Goal: Task Accomplishment & Management: Complete application form

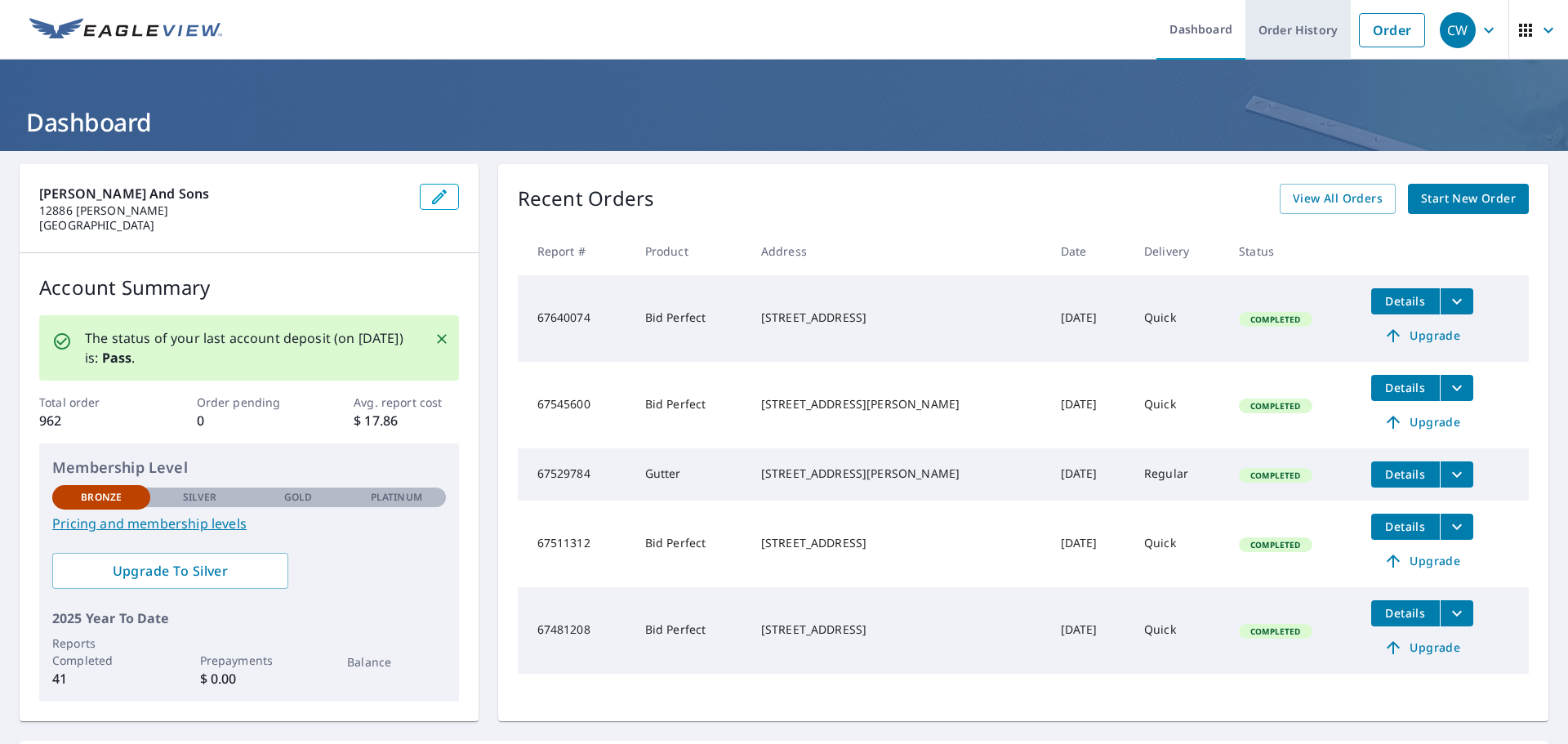
click at [1286, 35] on link "Order History" at bounding box center [1298, 30] width 105 height 60
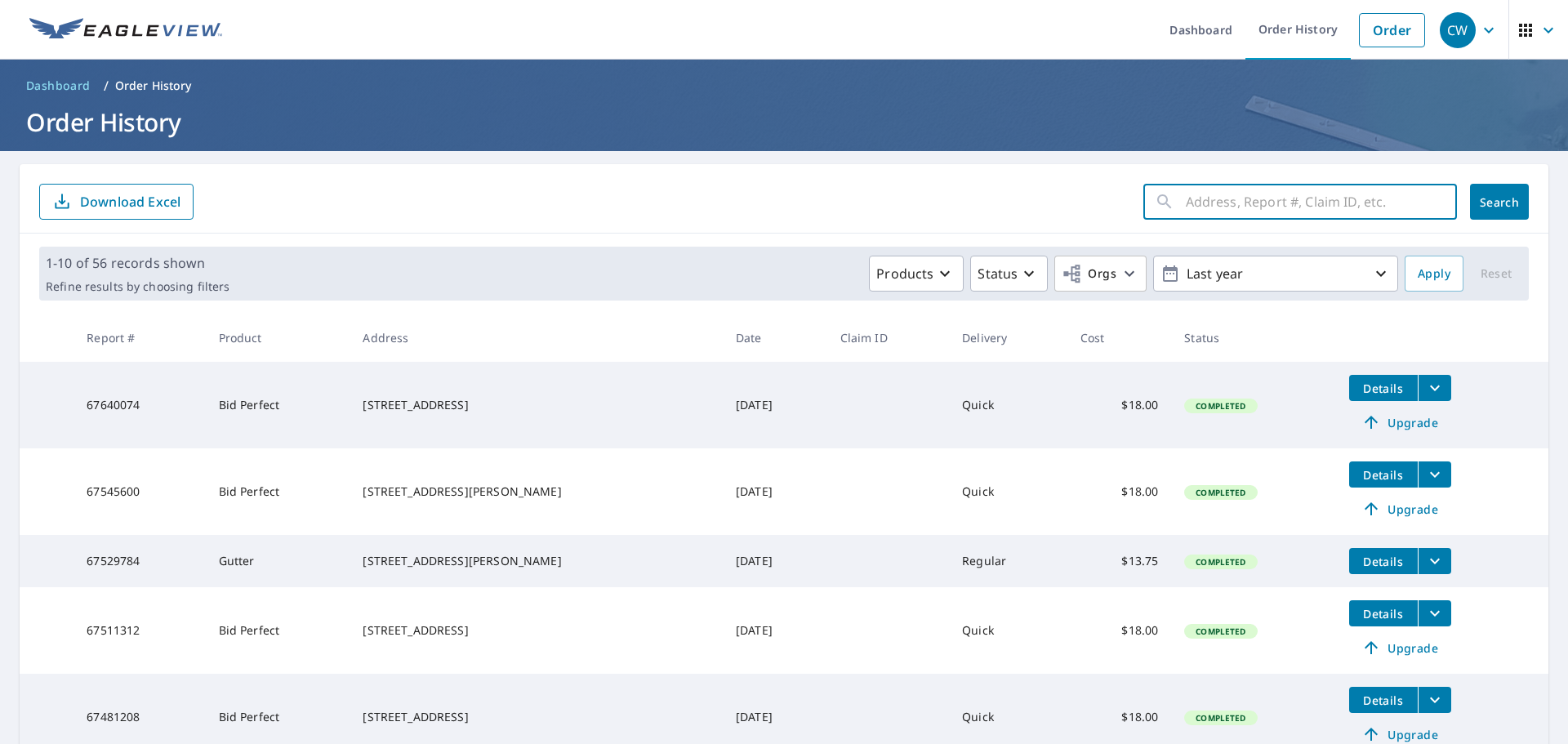
click at [1287, 201] on input "text" at bounding box center [1321, 201] width 271 height 46
type input "vickburg"
click at [1495, 203] on span "Search" at bounding box center [1500, 202] width 33 height 16
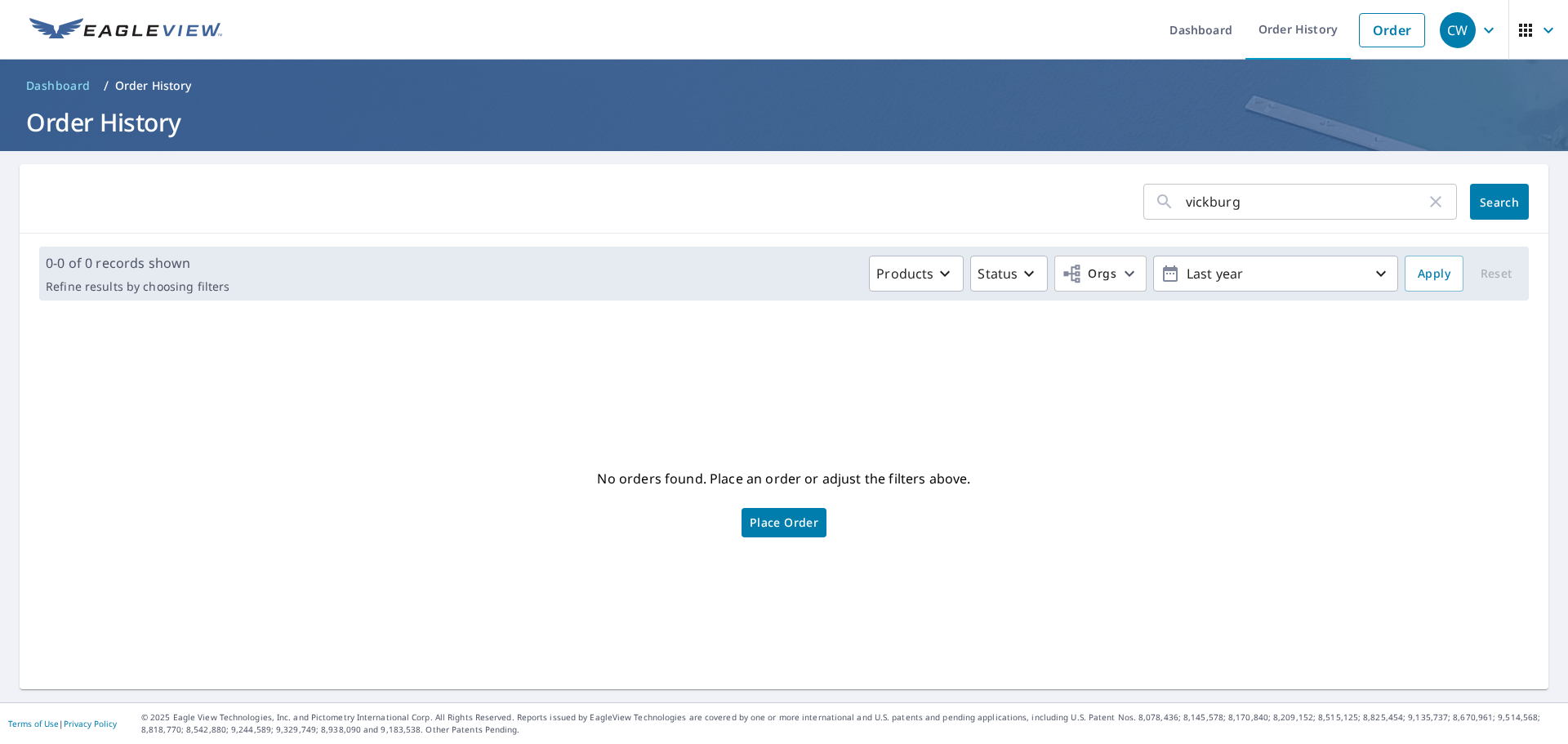
drag, startPoint x: 1230, startPoint y: 203, endPoint x: 1259, endPoint y: 228, distance: 38.3
click at [1231, 203] on input "vickburg" at bounding box center [1306, 201] width 240 height 46
type input "vickburgs"
click at [1484, 207] on span "Search" at bounding box center [1500, 202] width 33 height 16
drag, startPoint x: 1238, startPoint y: 202, endPoint x: 1161, endPoint y: 210, distance: 77.4
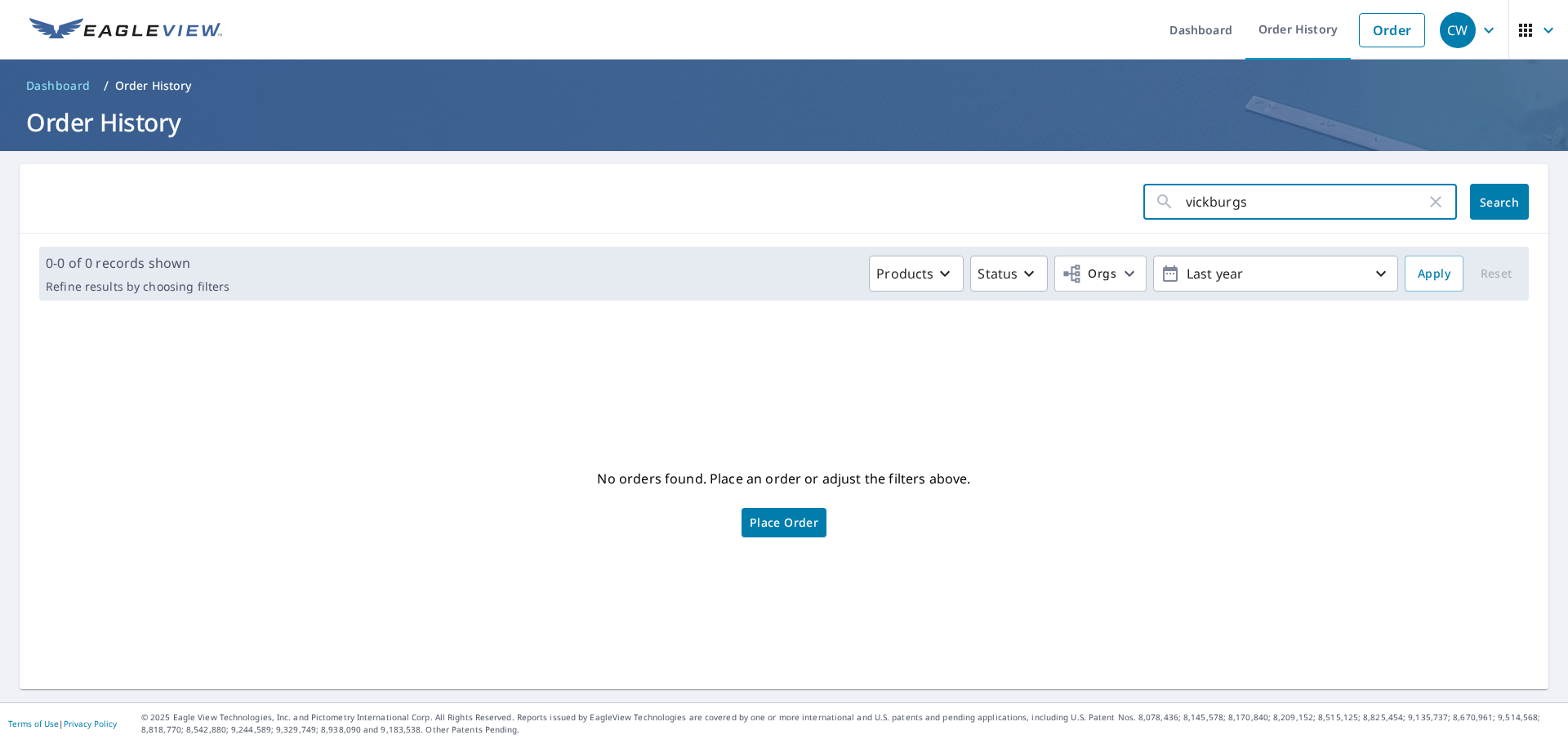
click at [1161, 210] on div "vickburgs ​" at bounding box center [1300, 201] width 314 height 36
click at [1195, 200] on input "vickburgs" at bounding box center [1306, 201] width 240 height 46
click at [1242, 202] on input "vicksburgs" at bounding box center [1306, 201] width 240 height 46
type input "vicksburg"
click button "Search" at bounding box center [1500, 201] width 59 height 36
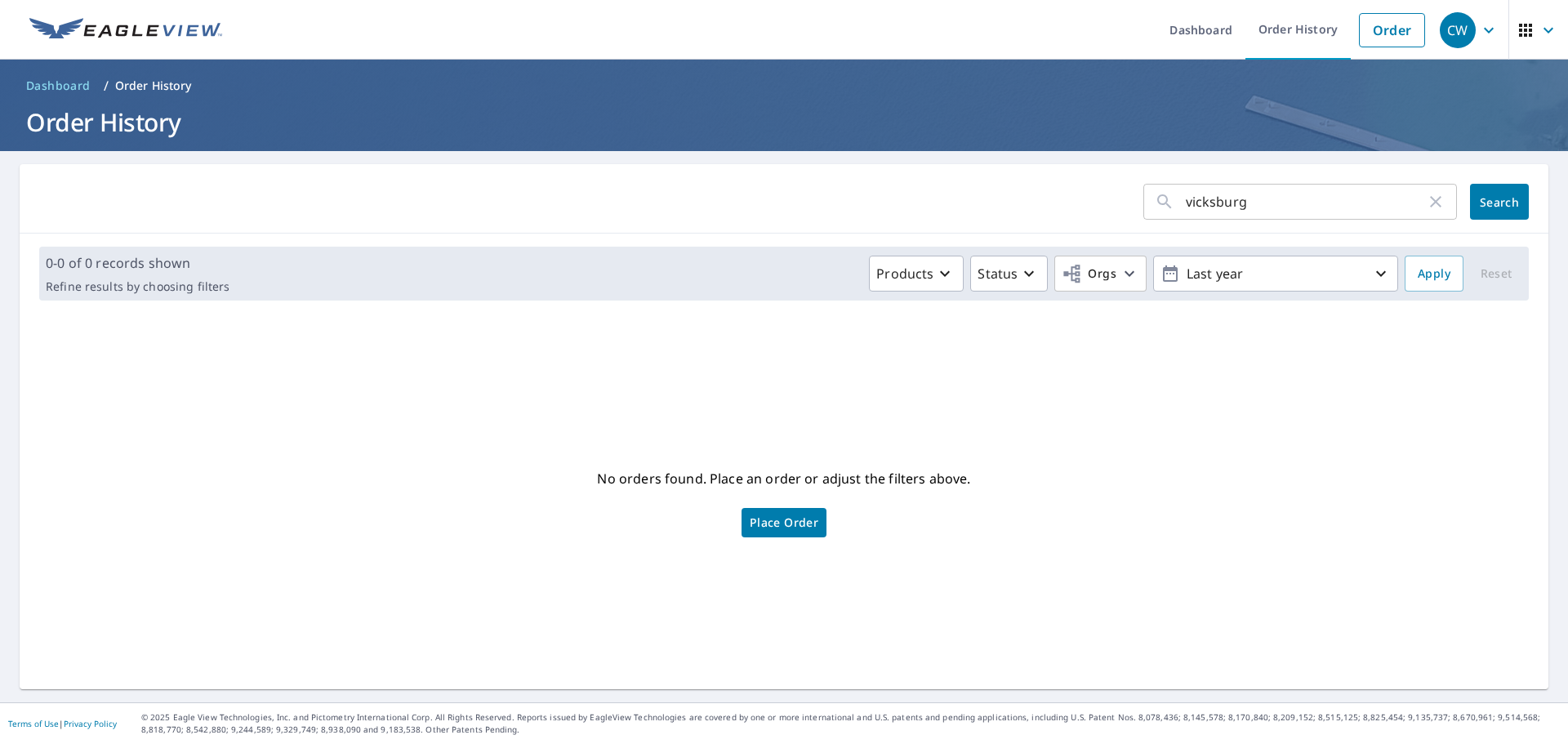
click at [1186, 200] on input "vicksburg" at bounding box center [1306, 201] width 240 height 46
type input "3291 vicksburg"
click at [1484, 200] on span "Search" at bounding box center [1500, 202] width 33 height 16
click at [1372, 269] on icon "button" at bounding box center [1381, 274] width 20 height 20
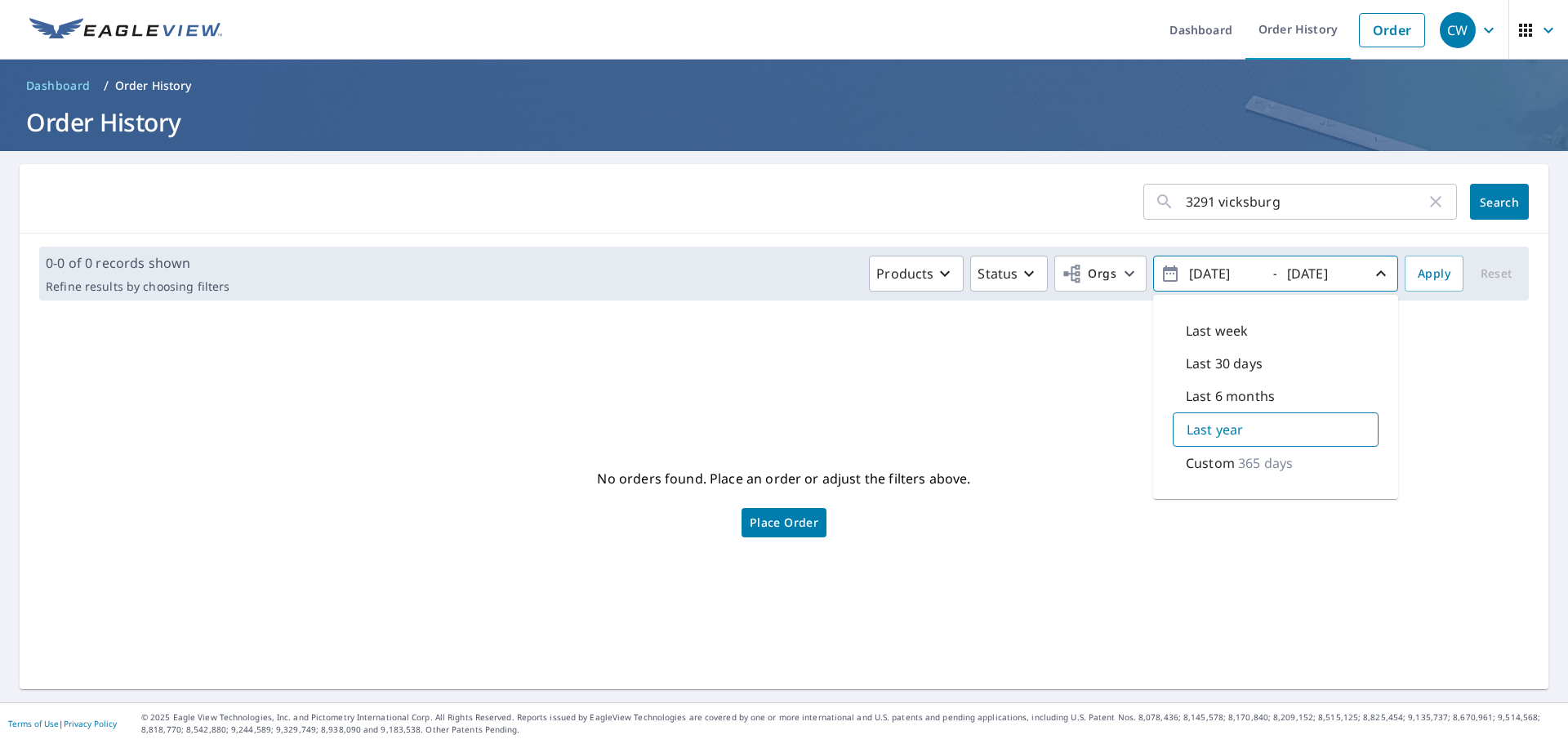
click at [1161, 277] on icon "button" at bounding box center [1171, 274] width 20 height 20
click at [1200, 274] on input "2024/10/07" at bounding box center [1224, 274] width 80 height 26
type input "2023/10/07"
click at [1493, 200] on span "Search" at bounding box center [1500, 202] width 33 height 16
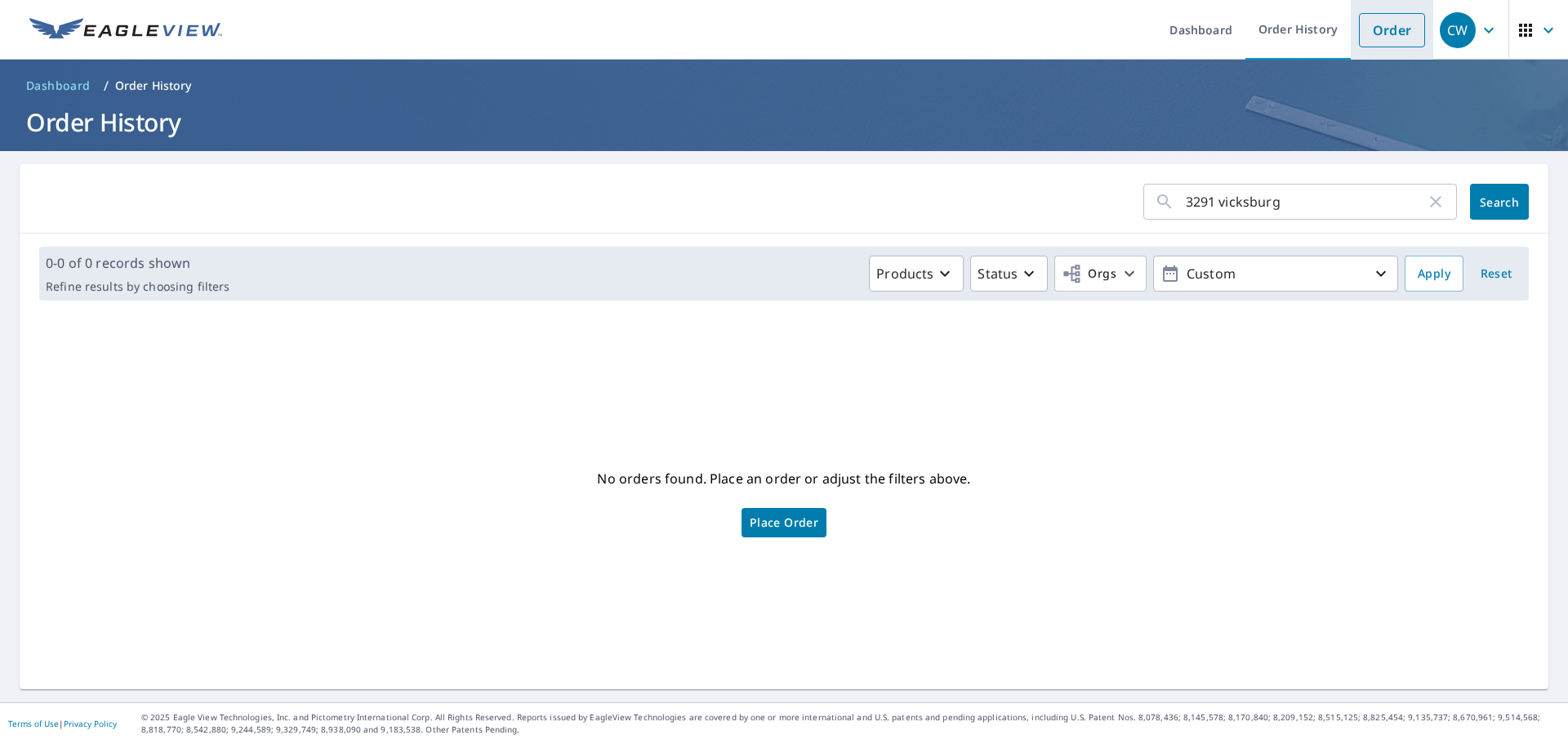
click at [1386, 30] on link "Order" at bounding box center [1392, 30] width 66 height 35
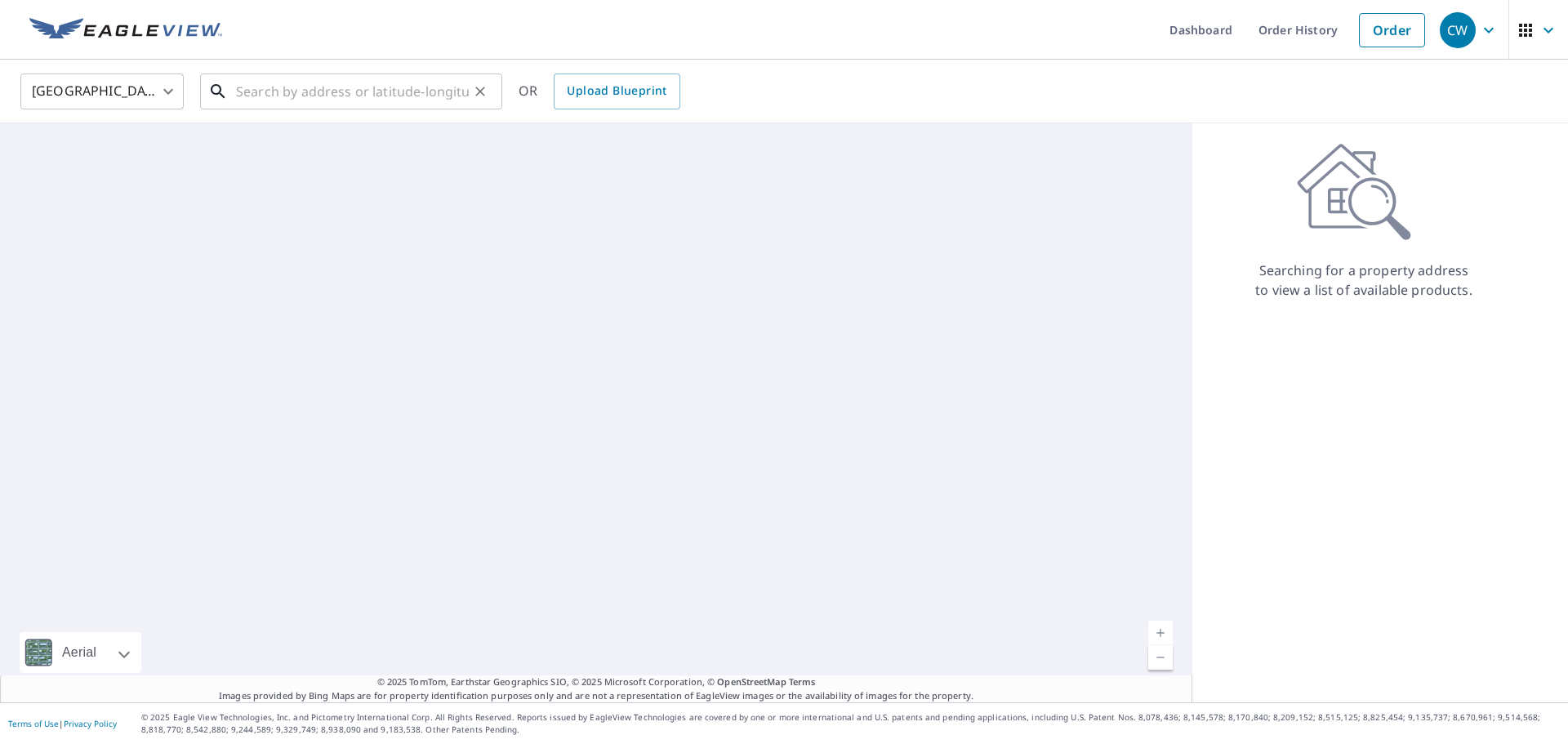
click at [270, 90] on input "text" at bounding box center [352, 91] width 233 height 46
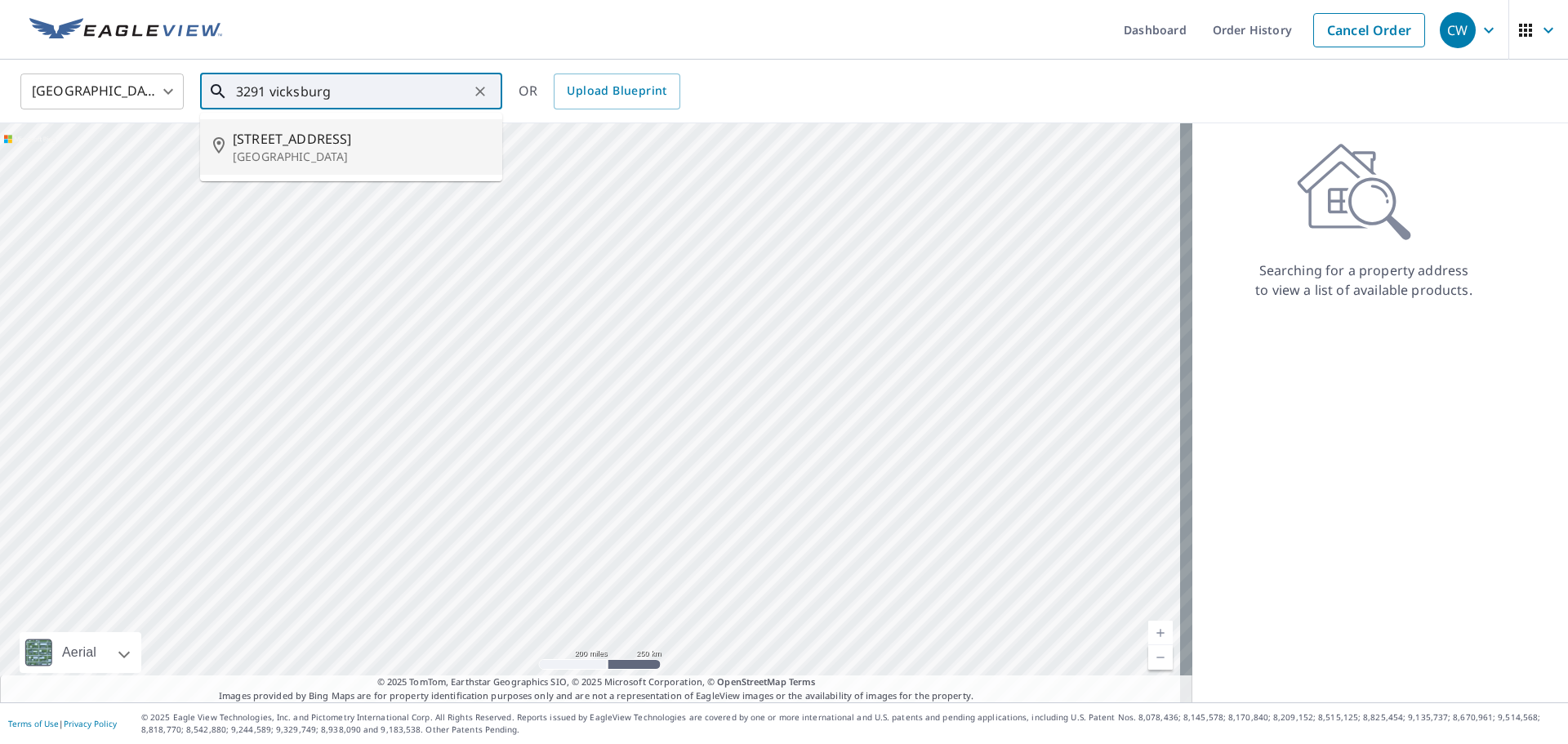
click at [295, 139] on span "[STREET_ADDRESS]" at bounding box center [361, 139] width 256 height 20
type input "3291 Vicksburg St Detroit, MI 48206"
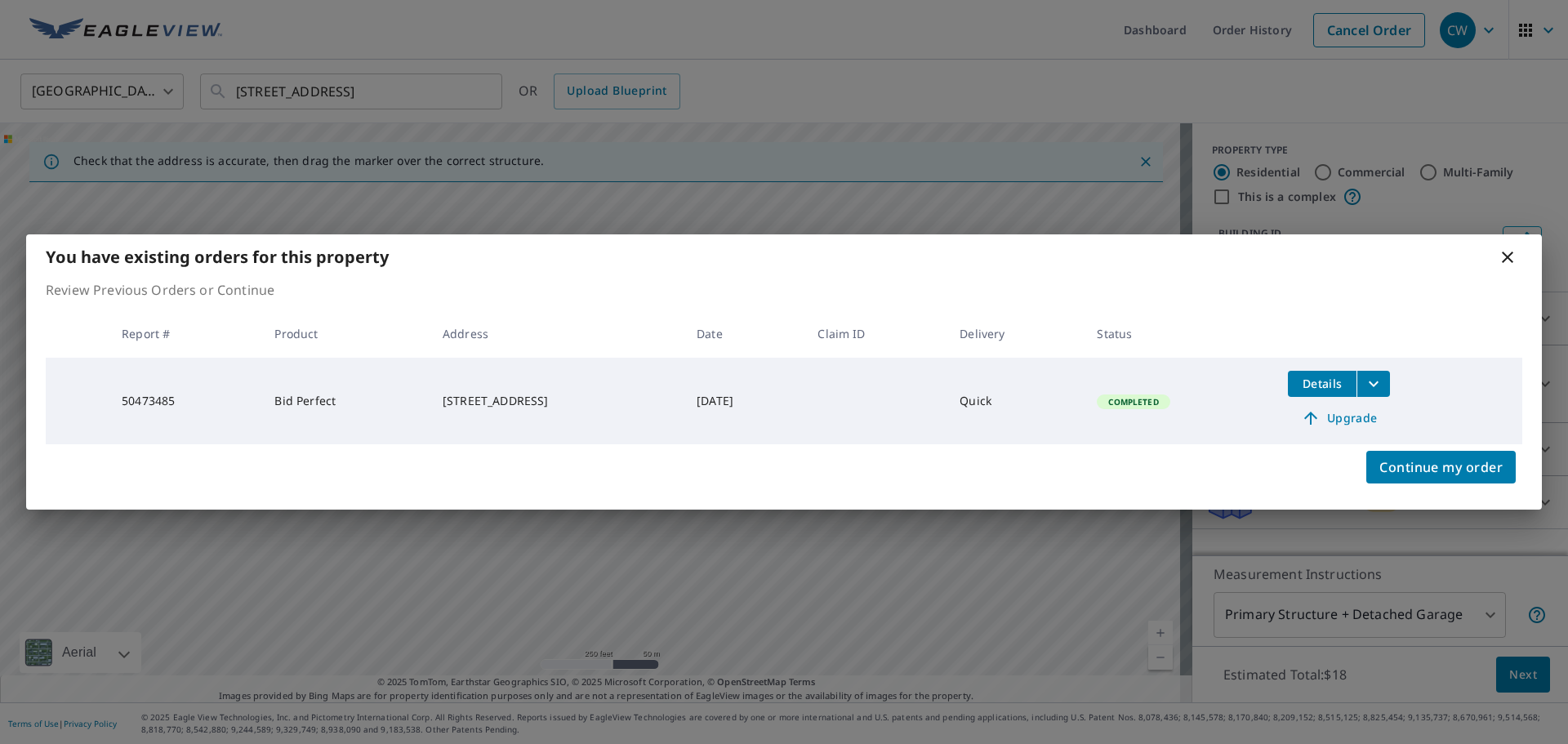
click at [1383, 383] on icon "filesDropdownBtn-50473485" at bounding box center [1374, 384] width 20 height 20
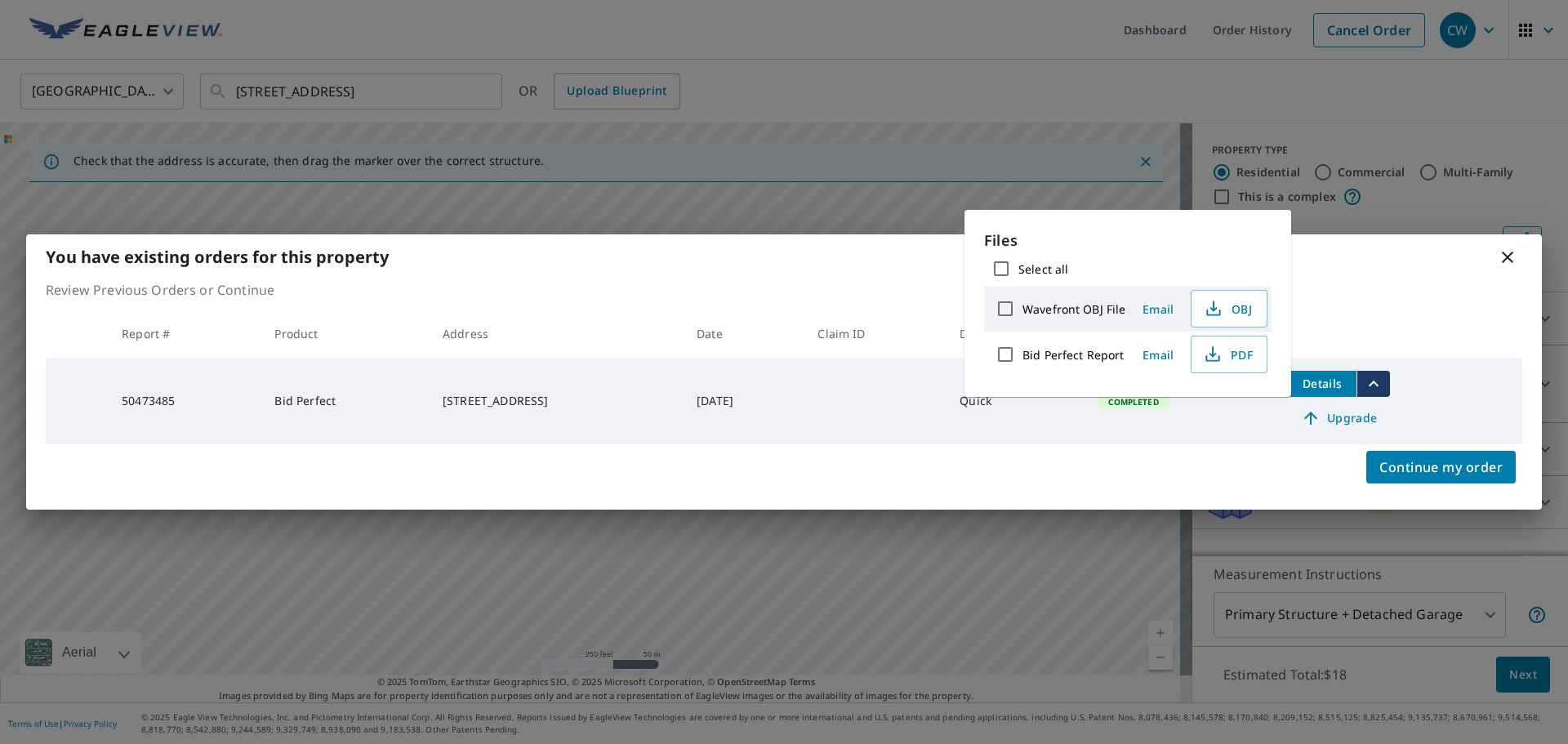
click at [461, 398] on div "3291 Vicksburg St Detroit, MI 48206" at bounding box center [557, 401] width 228 height 16
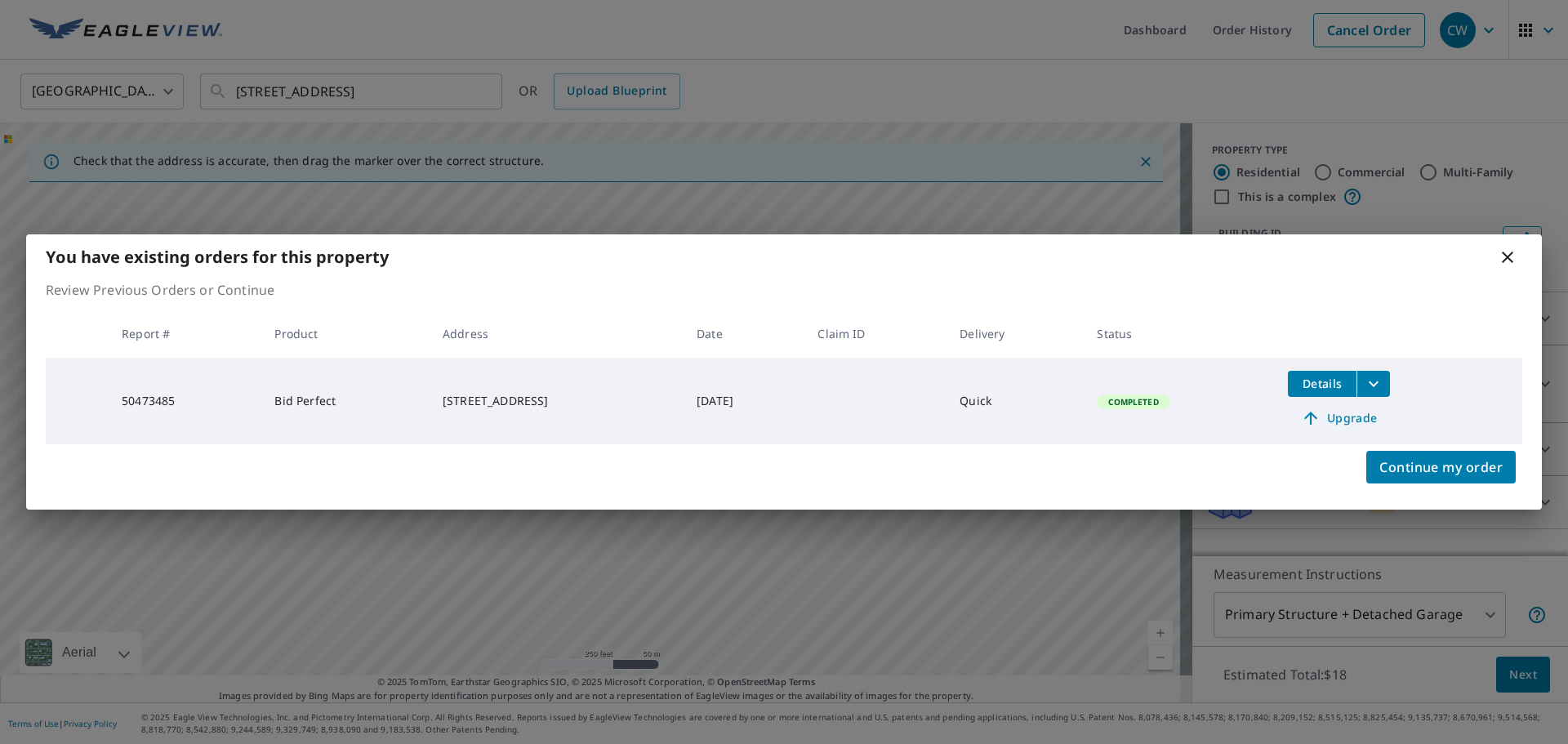
click at [148, 408] on td "50473485" at bounding box center [185, 401] width 153 height 86
click at [1343, 418] on span "Upgrade" at bounding box center [1339, 419] width 82 height 20
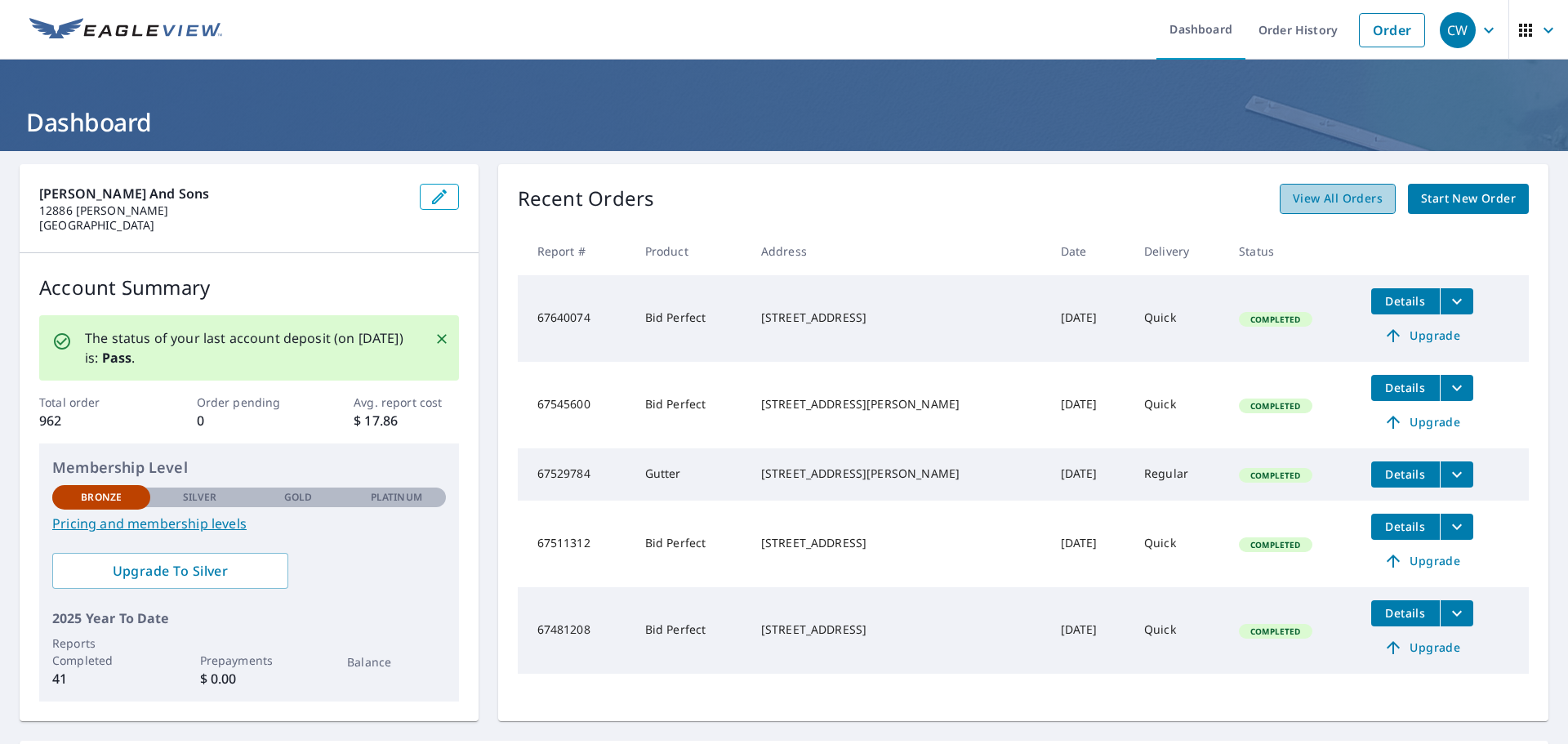
click at [1349, 194] on span "View All Orders" at bounding box center [1338, 198] width 90 height 21
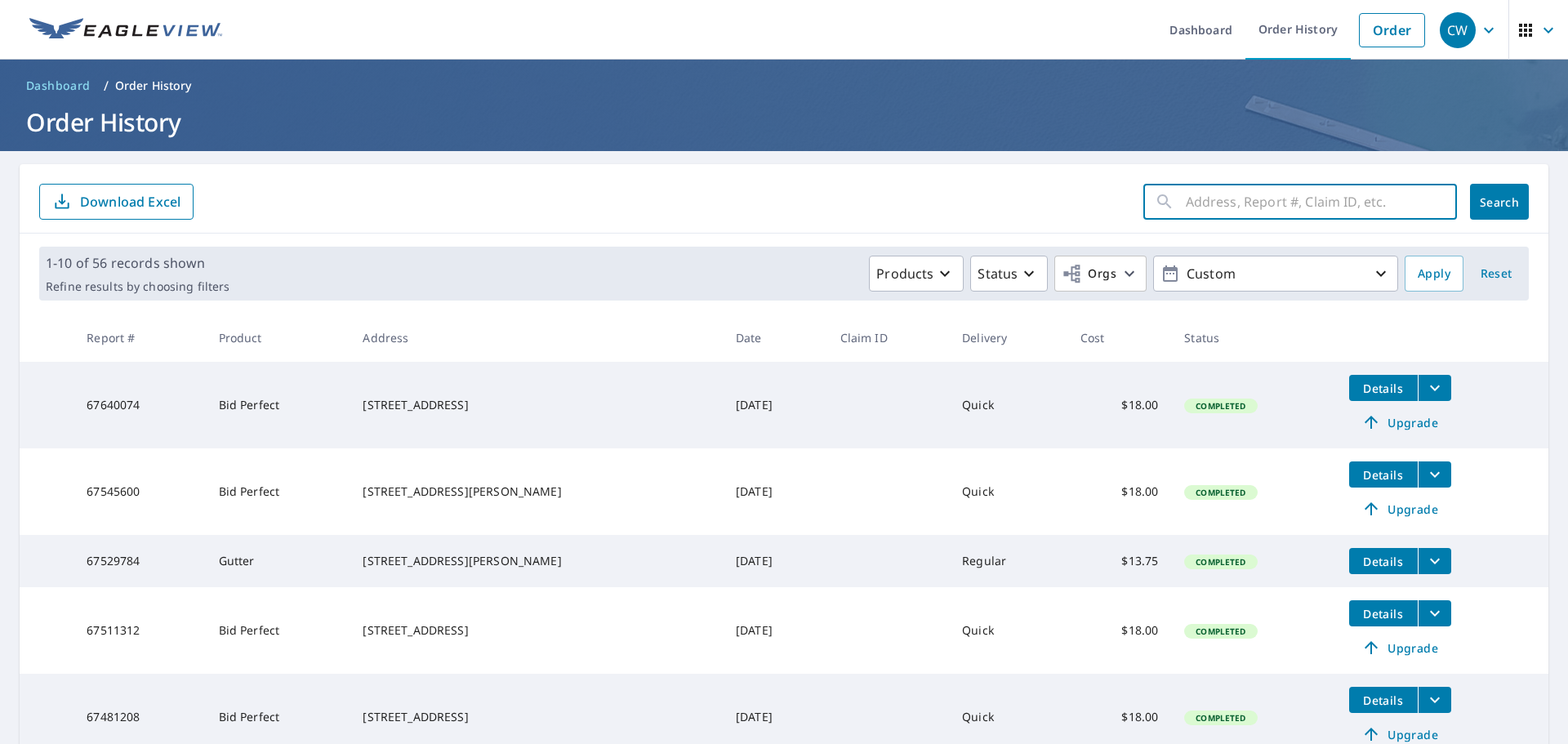
click at [1206, 200] on input "text" at bounding box center [1321, 201] width 271 height 46
type input "v"
type input "3291 vicksburg"
click at [1489, 200] on span "Search" at bounding box center [1500, 202] width 33 height 16
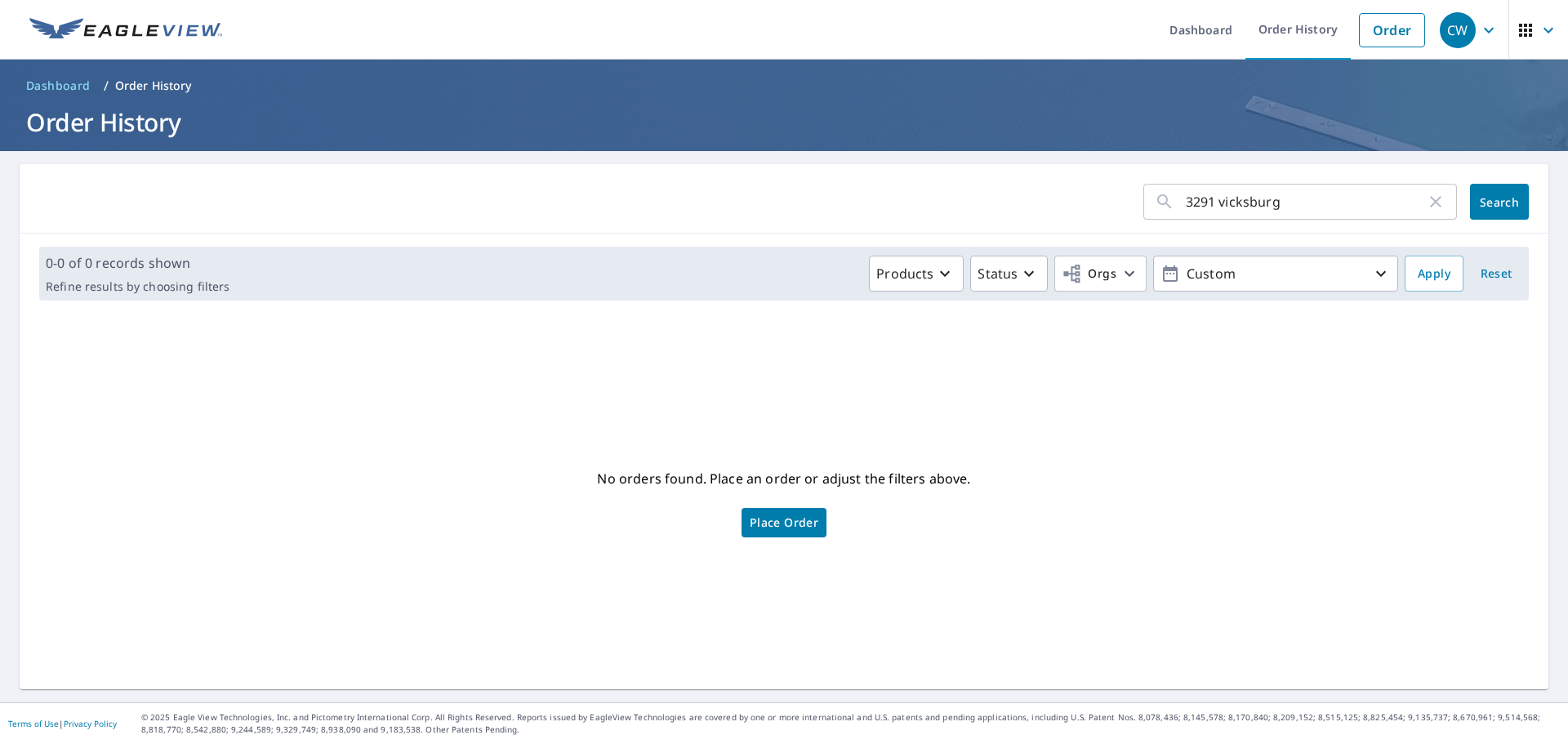
click at [1277, 205] on input "3291 vicksburg" at bounding box center [1306, 201] width 240 height 46
click at [1285, 205] on input "3291 vicksburg" at bounding box center [1306, 201] width 240 height 46
click at [1372, 271] on icon "button" at bounding box center [1381, 274] width 20 height 20
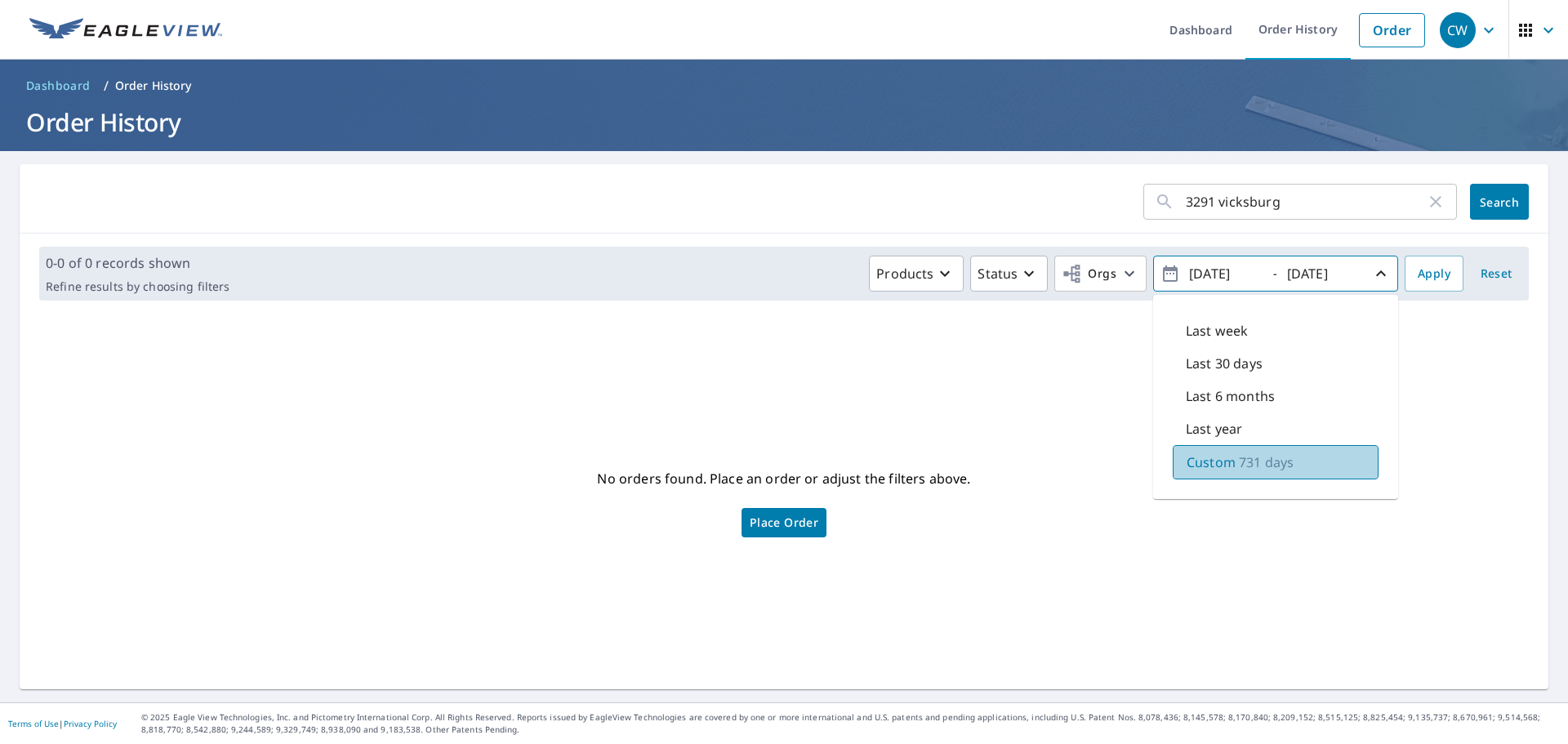
click at [1255, 464] on p "731 days" at bounding box center [1266, 462] width 55 height 20
click at [1491, 208] on span "Search" at bounding box center [1500, 202] width 33 height 16
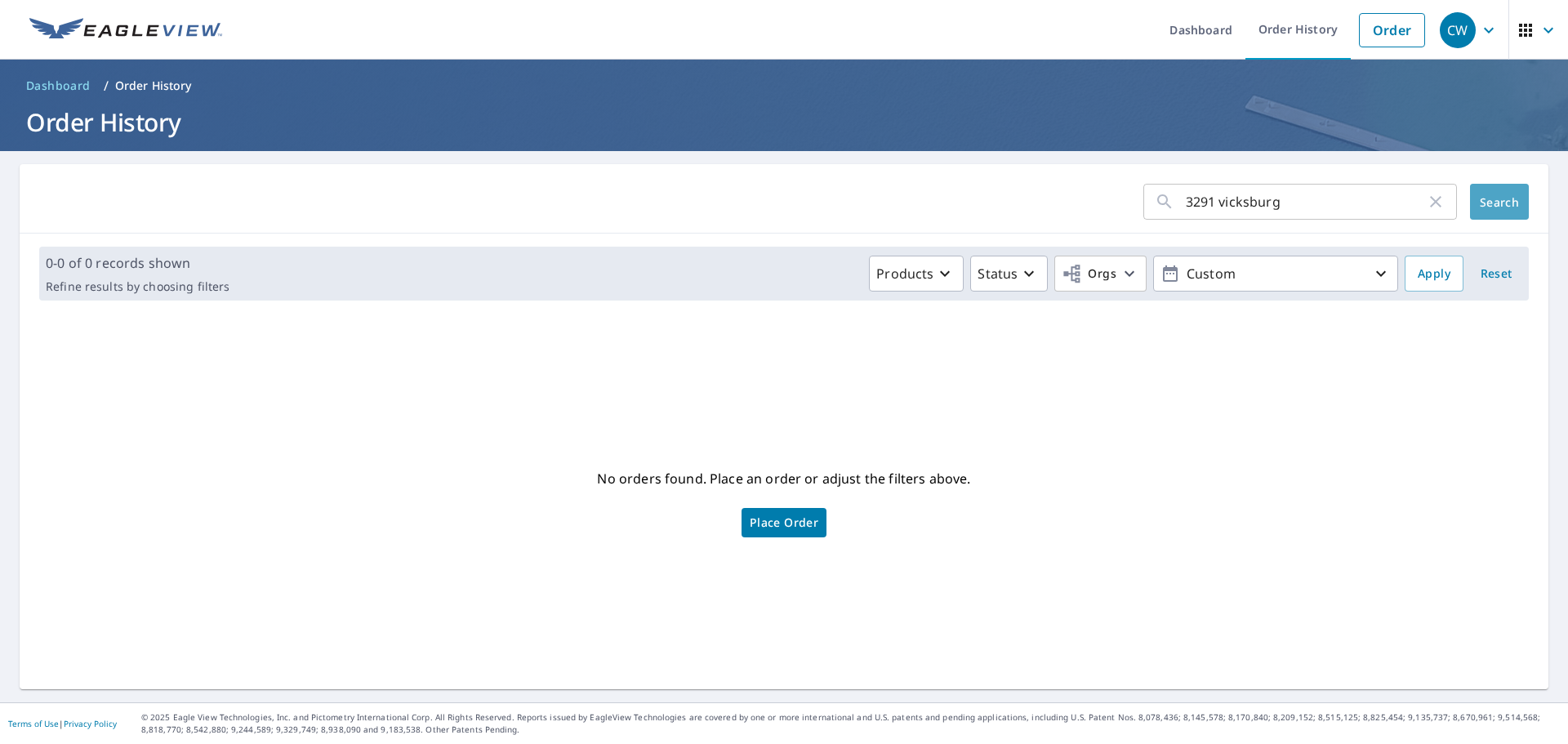
click at [1484, 202] on span "Search" at bounding box center [1500, 202] width 33 height 16
click at [1516, 30] on icon "button" at bounding box center [1526, 31] width 20 height 20
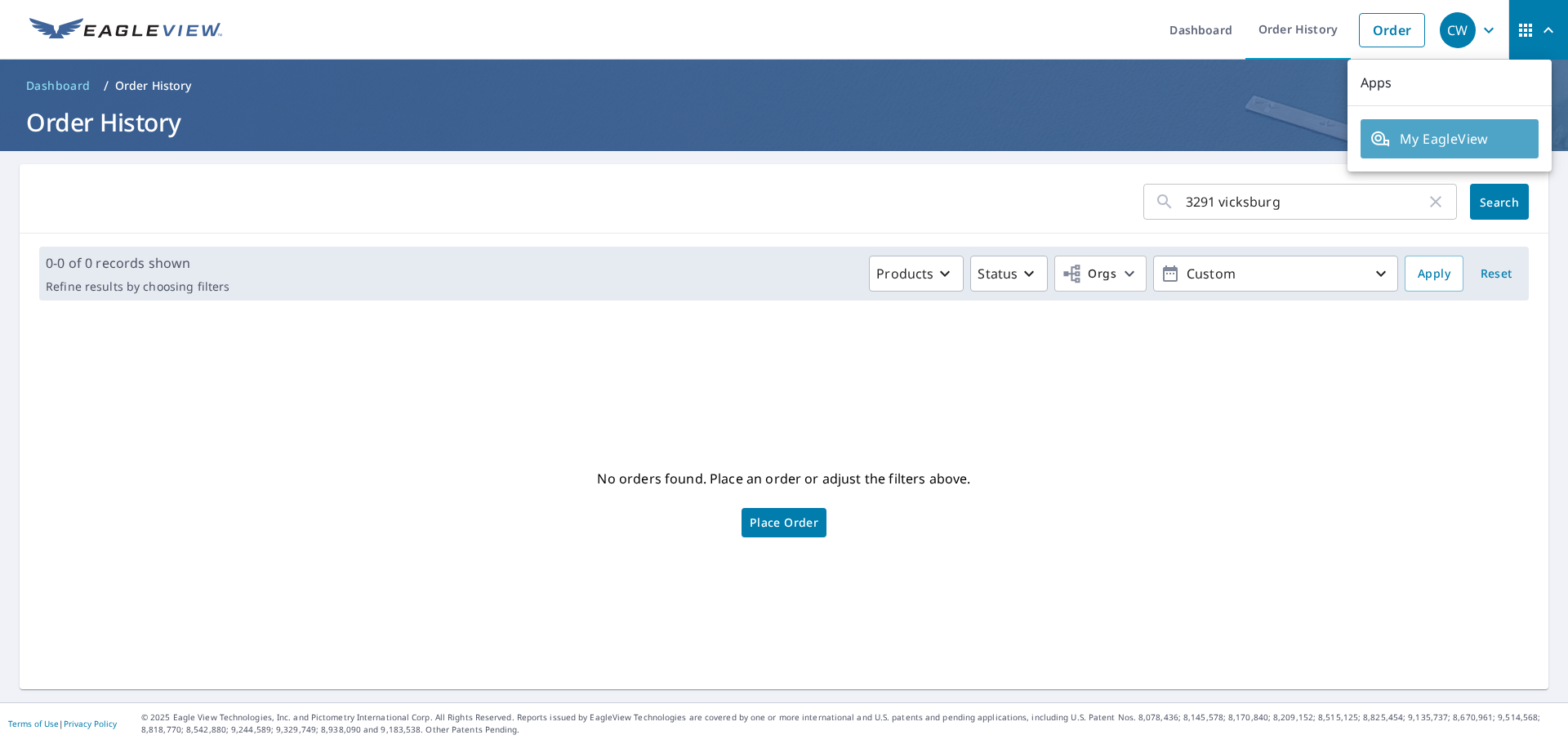
click at [1450, 136] on span "My EagleView" at bounding box center [1450, 139] width 159 height 20
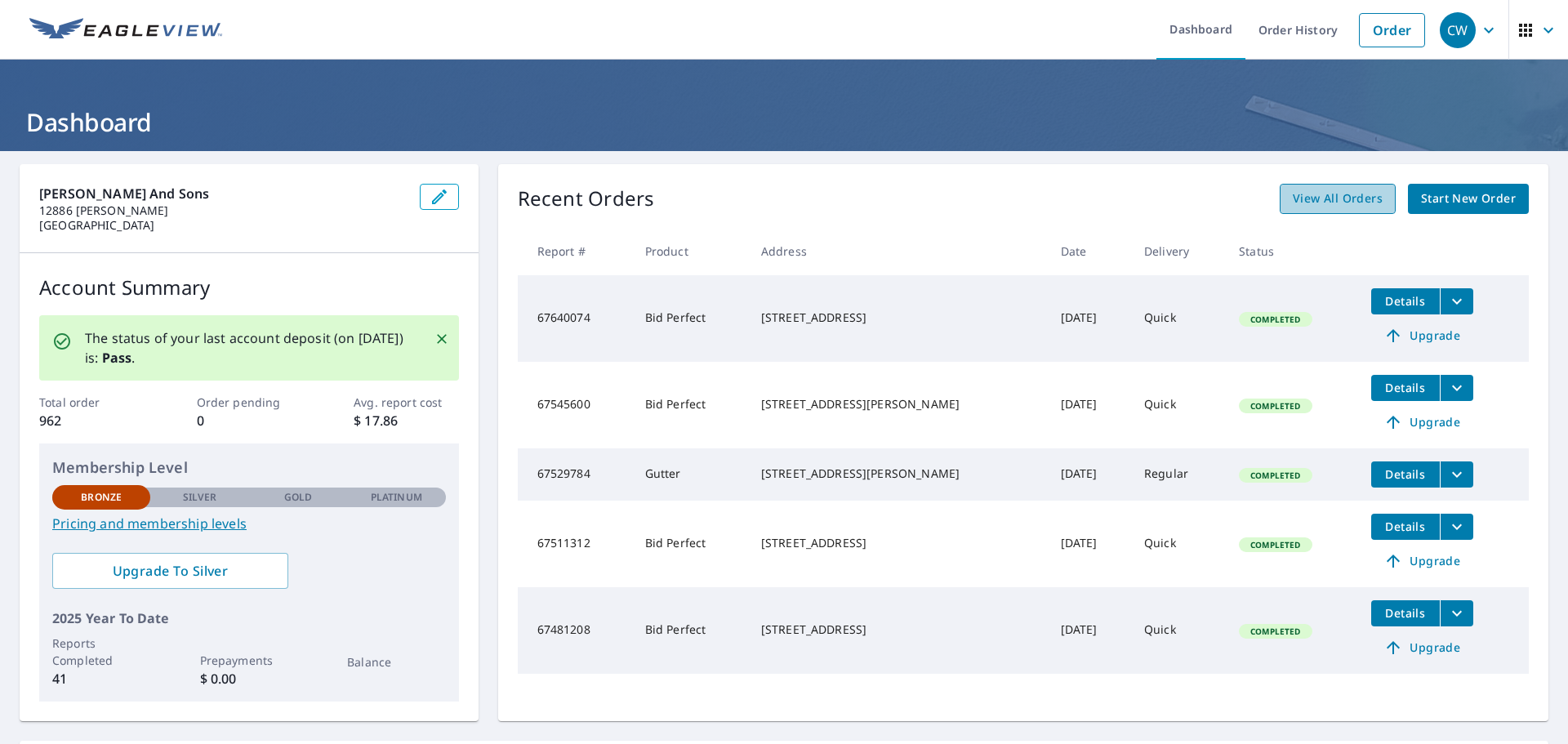
click at [1348, 199] on span "View All Orders" at bounding box center [1338, 198] width 90 height 21
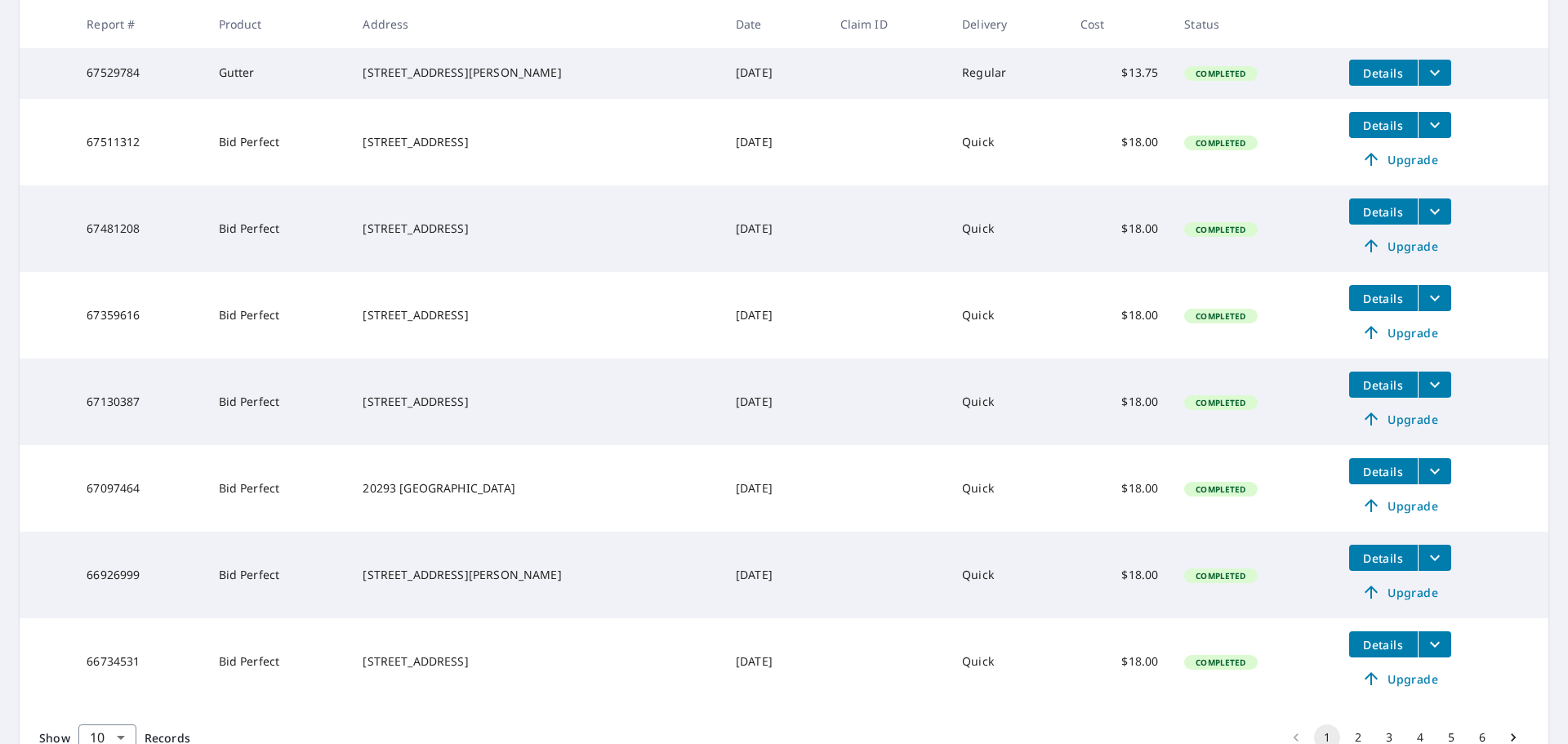
scroll to position [503, 0]
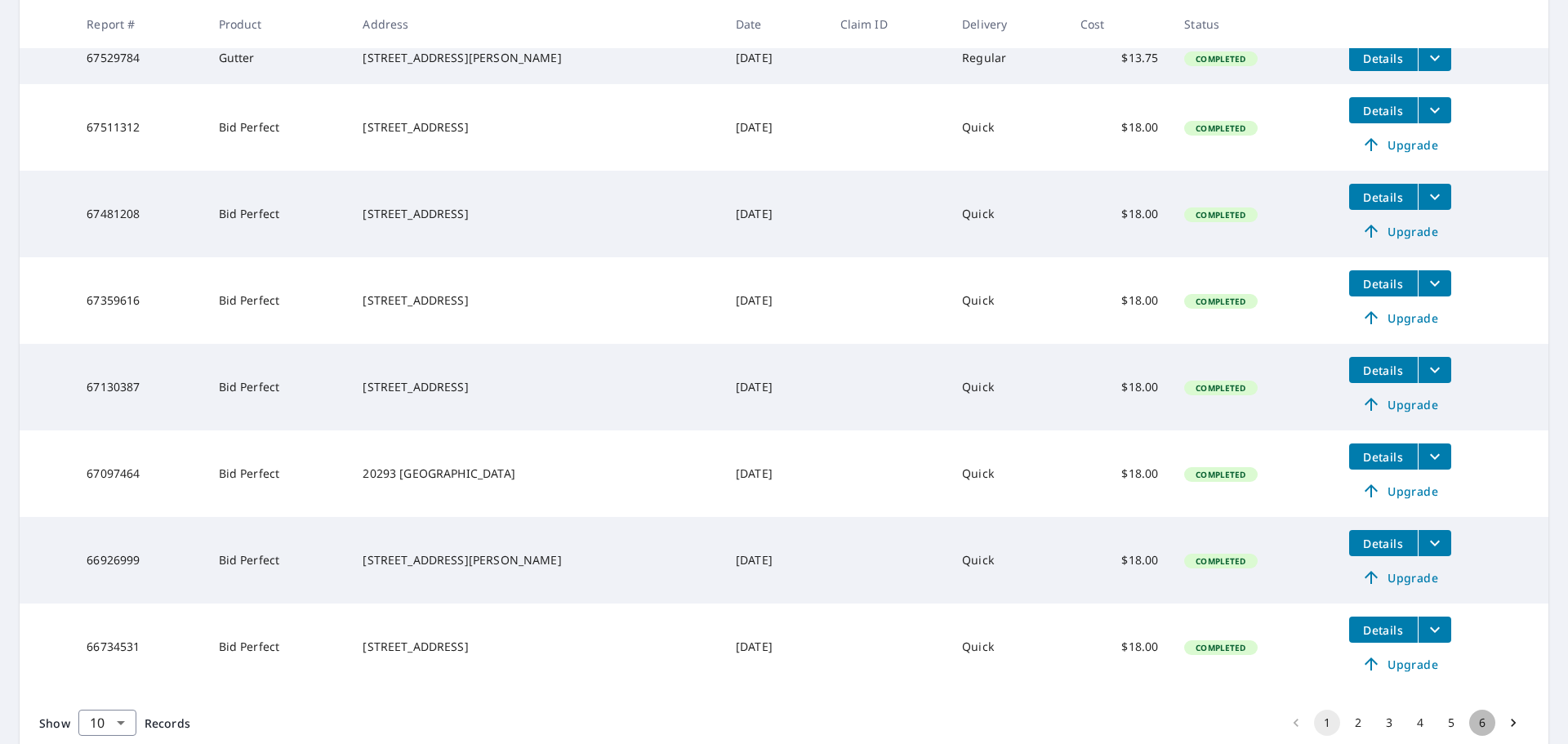
click at [1471, 730] on button "6" at bounding box center [1483, 722] width 26 height 26
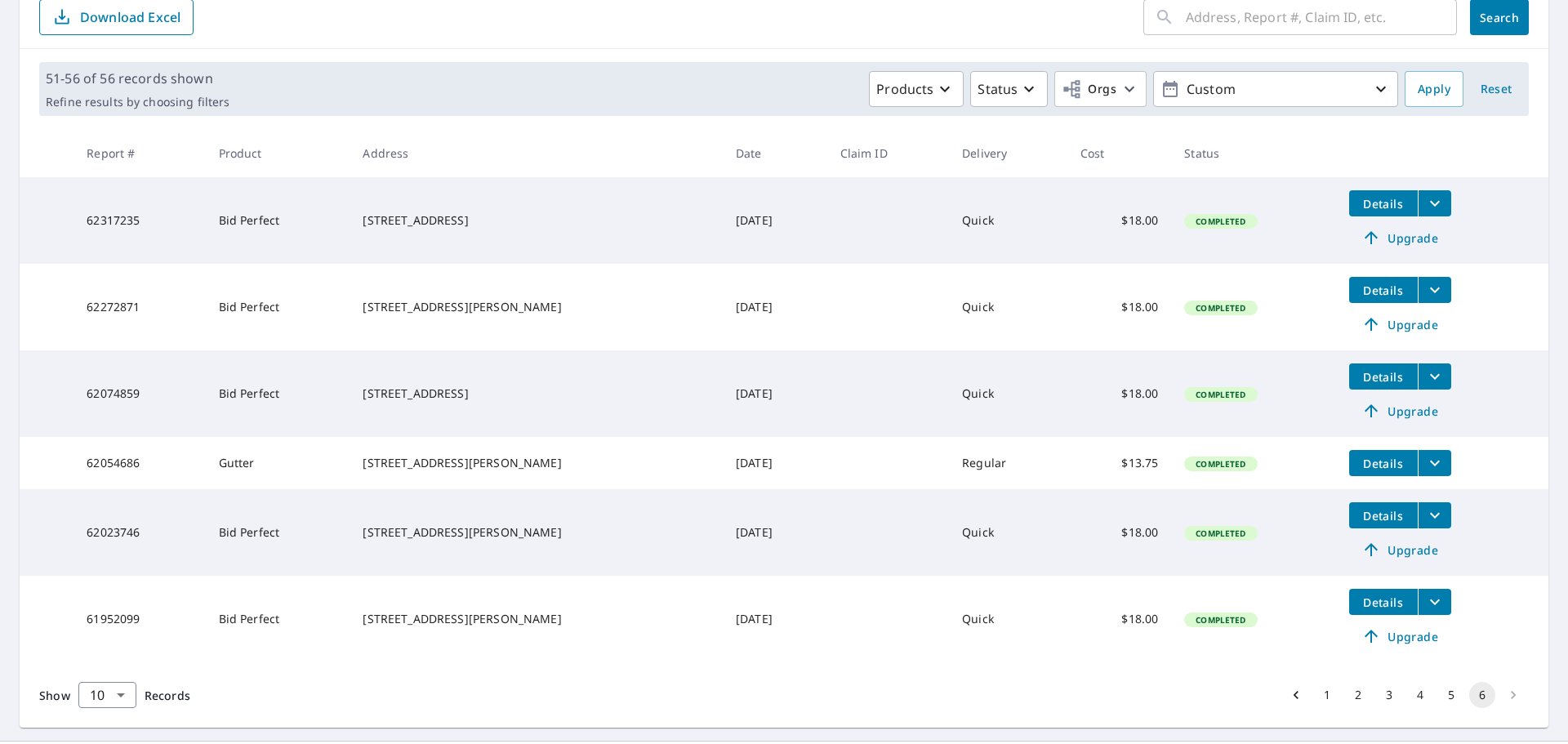
scroll to position [229, 0]
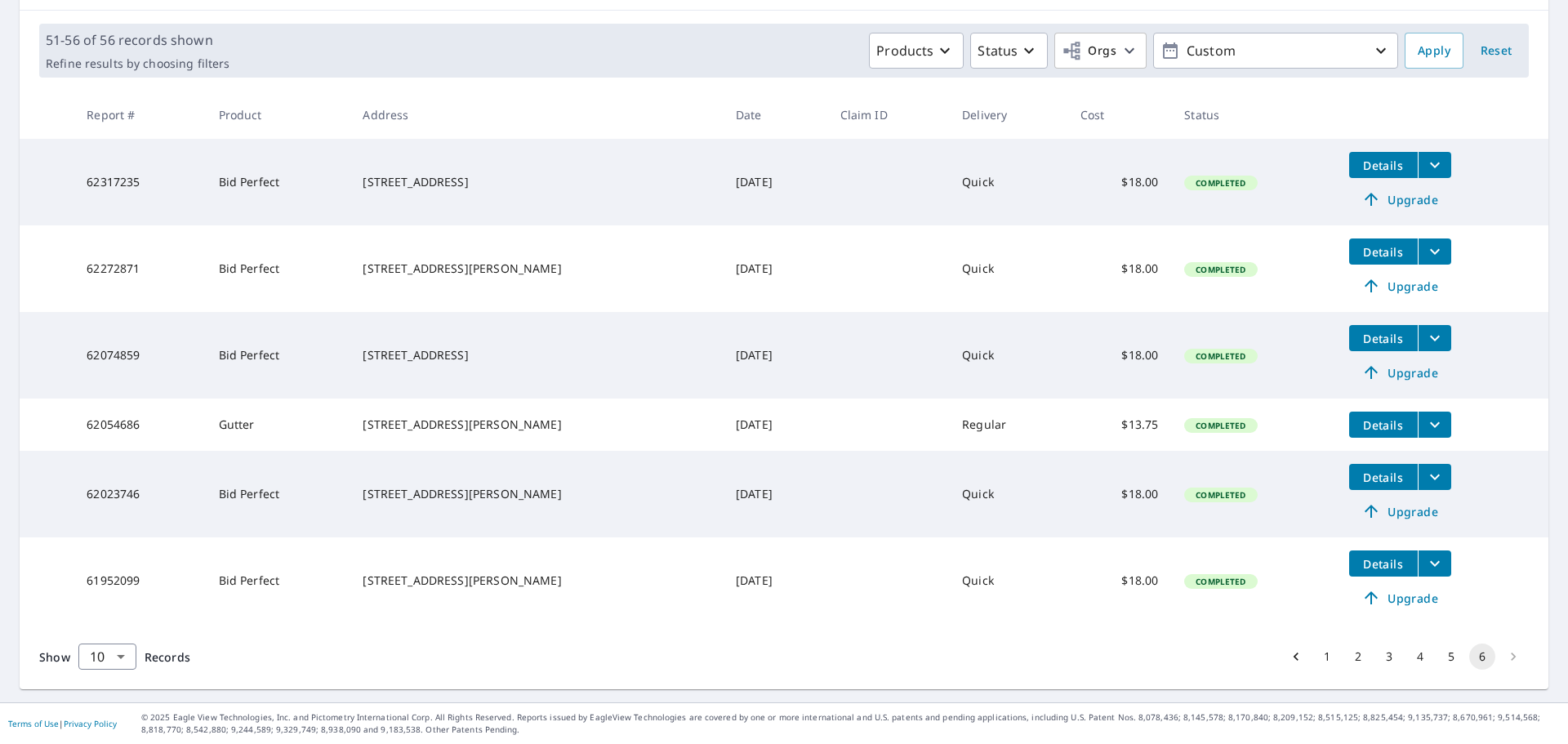
click at [1499, 656] on li "pagination navigation" at bounding box center [1512, 657] width 31 height 26
click at [1288, 656] on icon "Go to previous page" at bounding box center [1296, 657] width 16 height 16
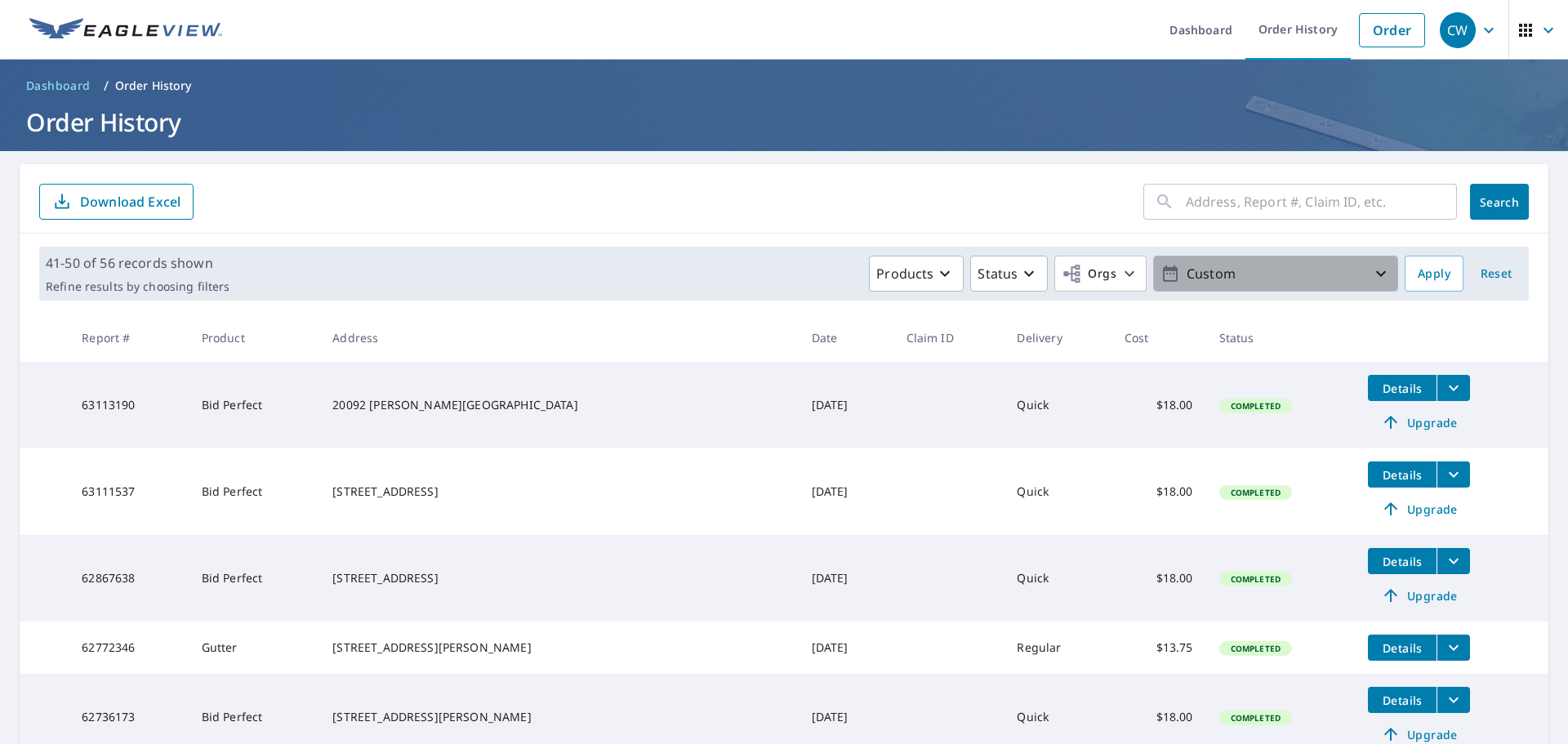
click at [1374, 272] on icon "button" at bounding box center [1381, 274] width 20 height 20
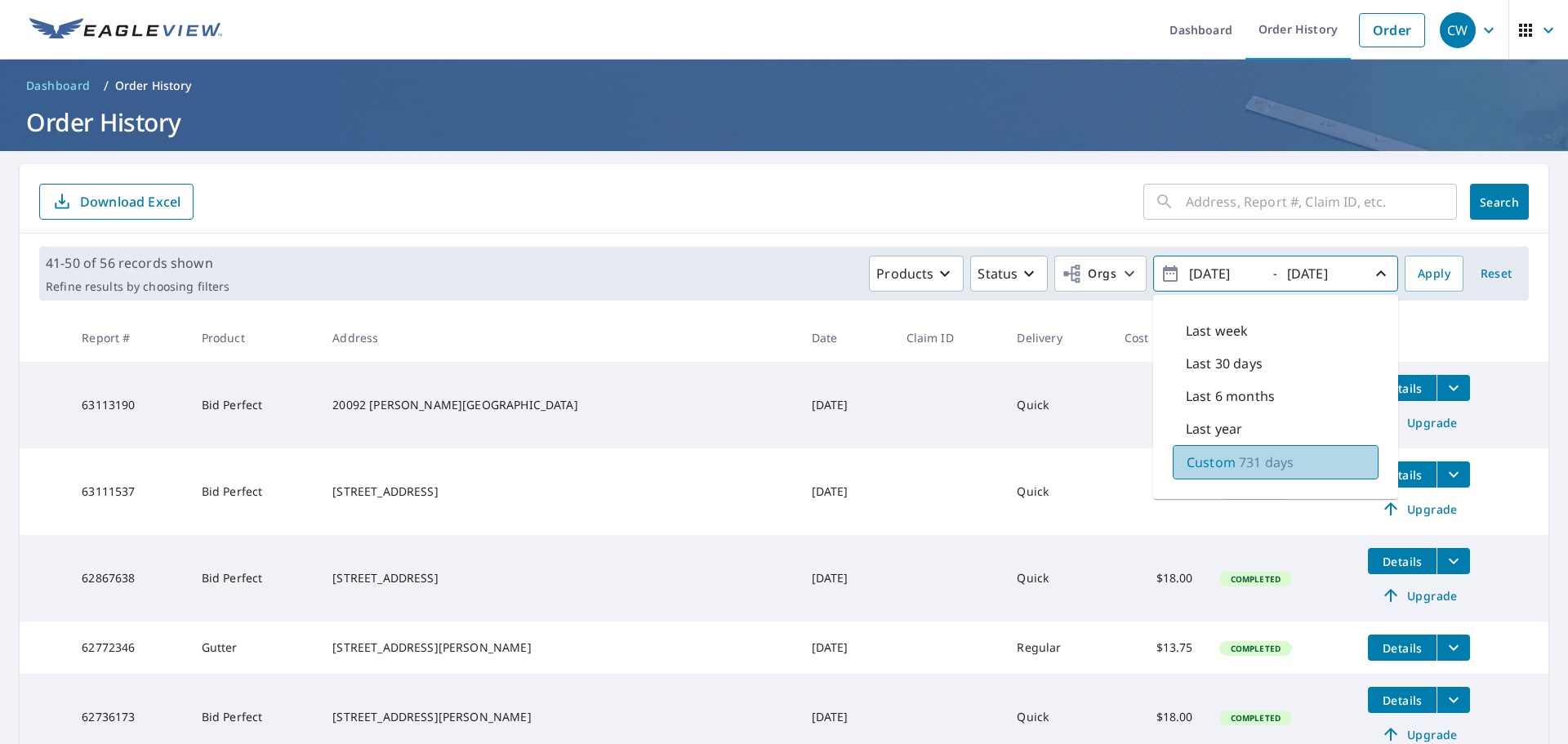
click at [1187, 460] on p "Custom" at bounding box center [1211, 462] width 49 height 20
drag, startPoint x: 1304, startPoint y: 275, endPoint x: 1275, endPoint y: 279, distance: 29.3
click at [1282, 279] on input "2025/10/07" at bounding box center [1322, 274] width 80 height 26
click at [1299, 273] on input "2025/10/07" at bounding box center [1322, 274] width 80 height 26
type input "2024/10/07"
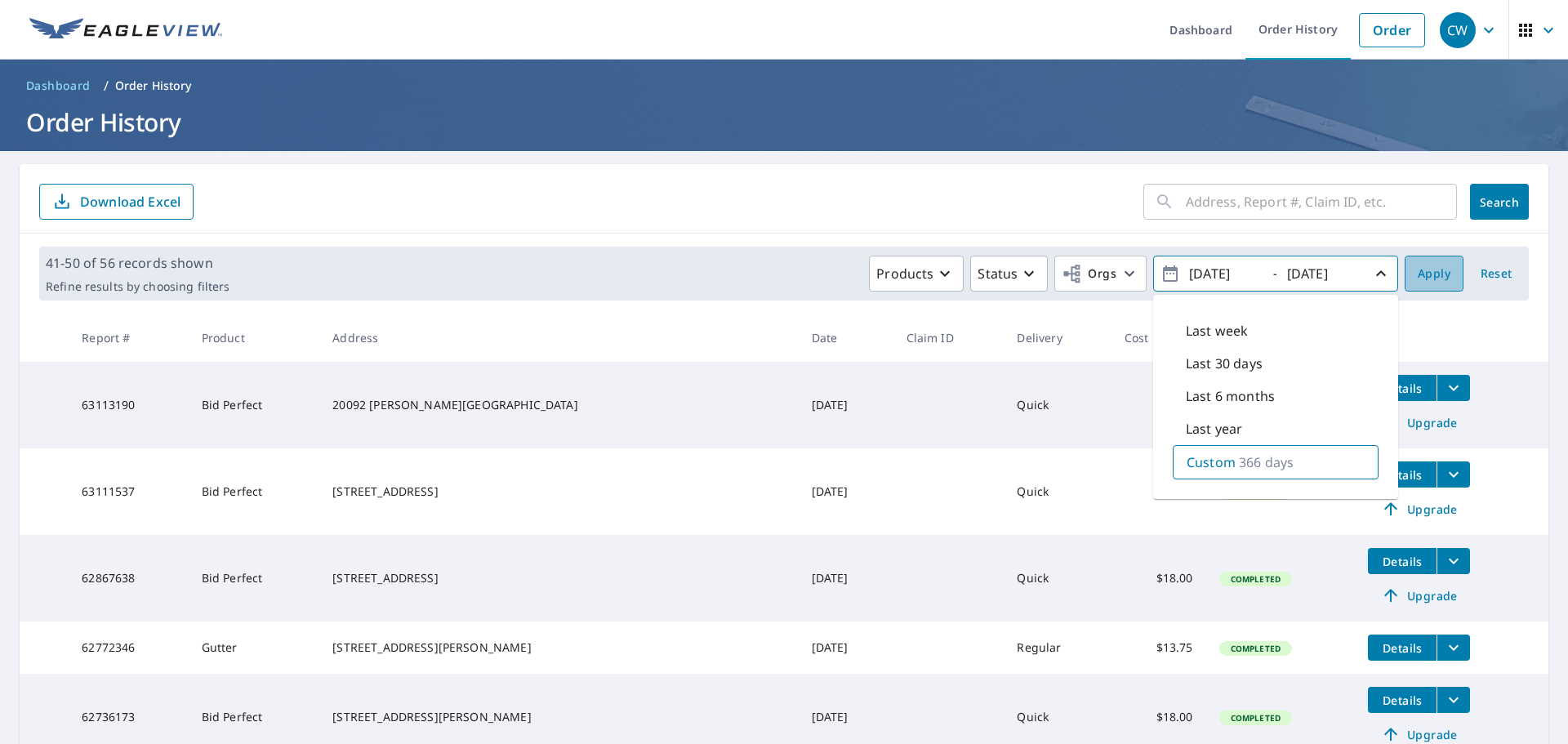
click at [1418, 268] on span "Apply" at bounding box center [1434, 274] width 33 height 21
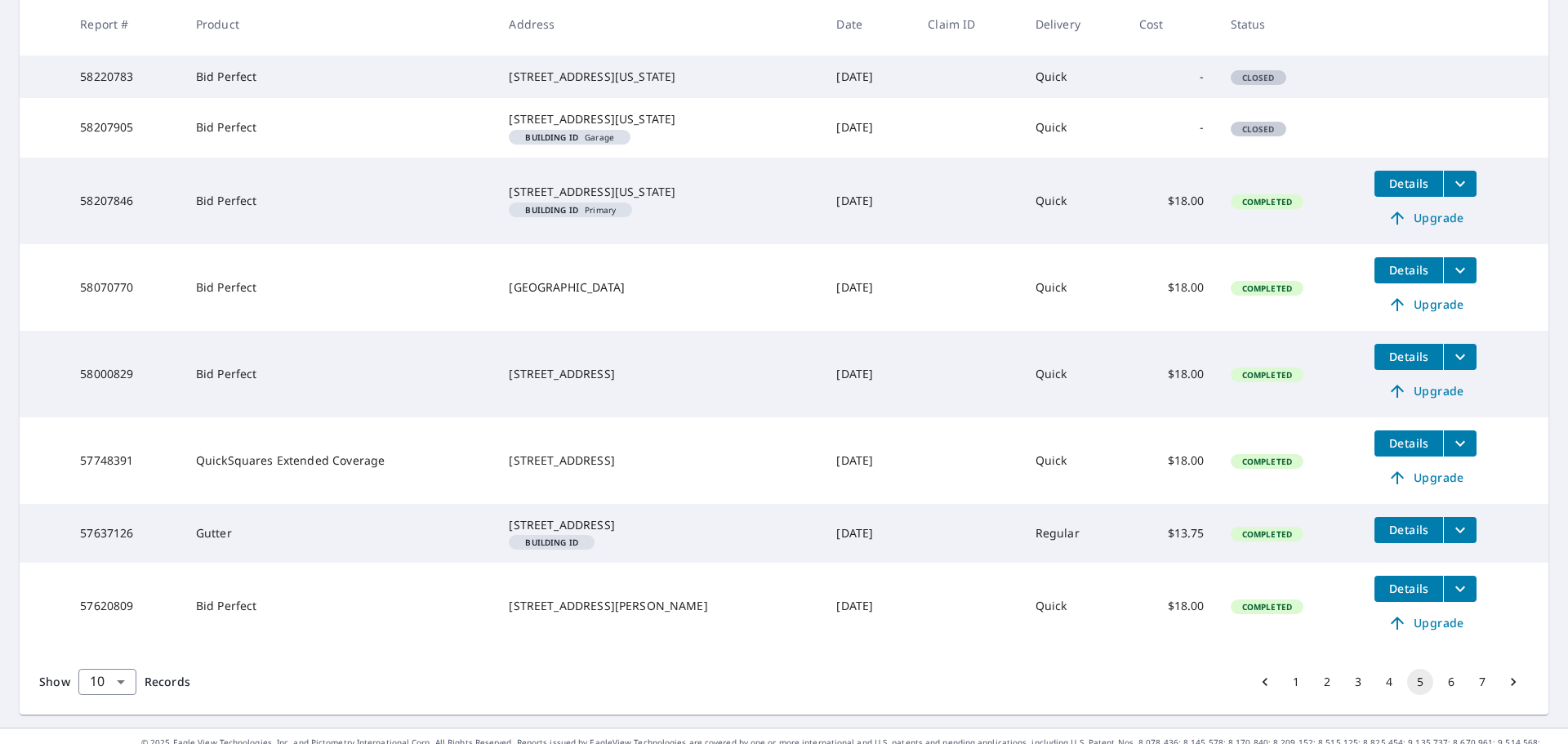
scroll to position [554, 0]
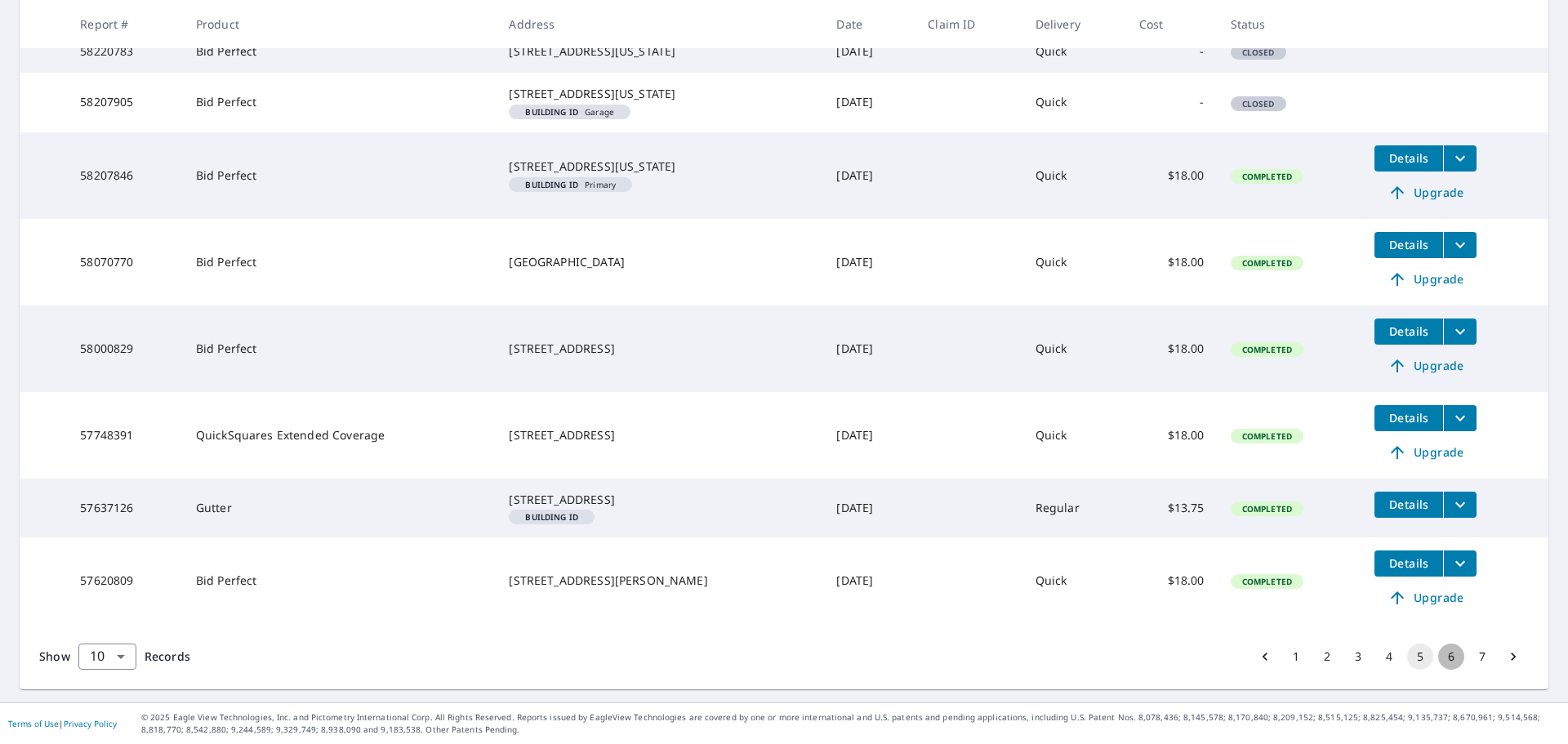
click at [1440, 659] on button "6" at bounding box center [1451, 657] width 26 height 26
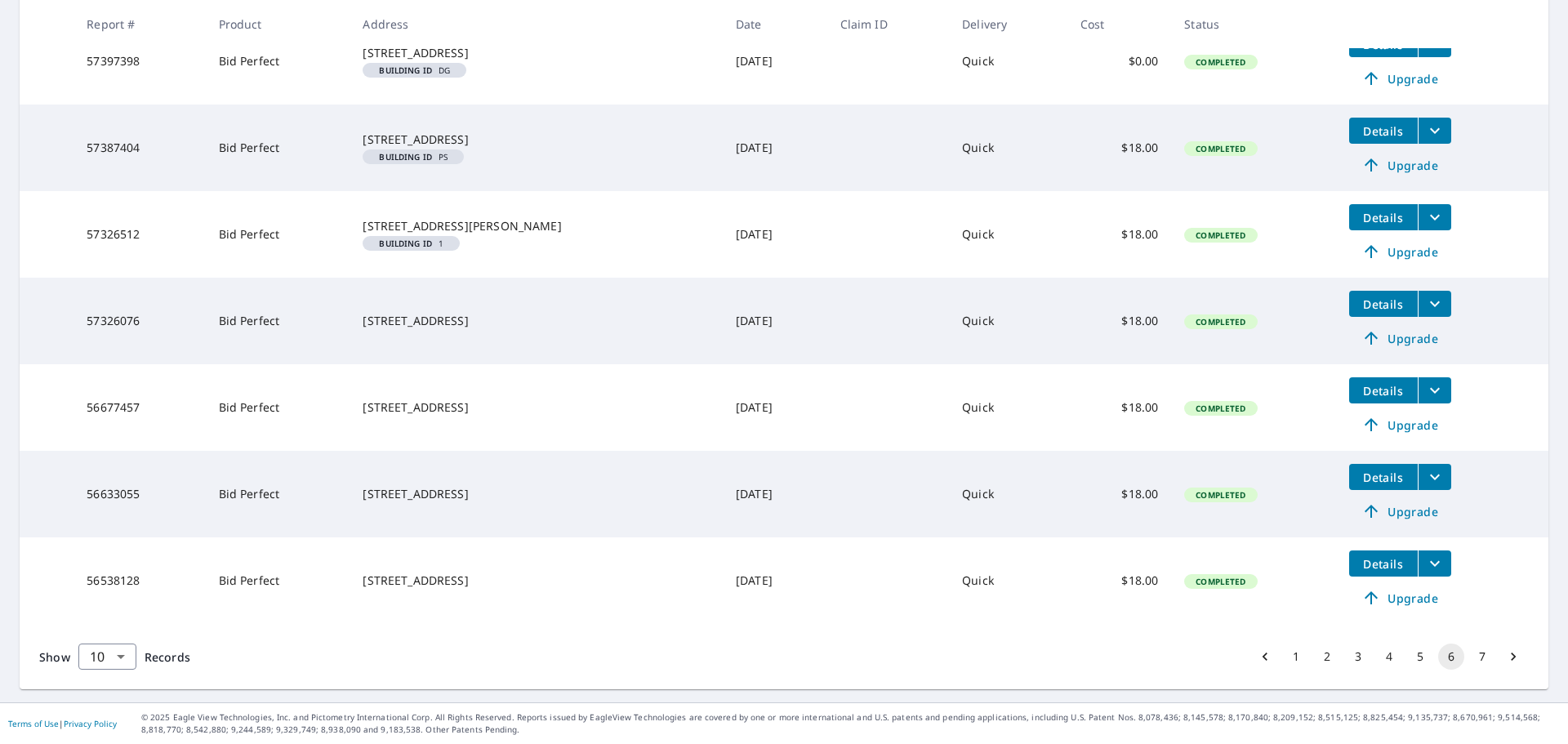
scroll to position [592, 0]
click at [1470, 658] on button "7" at bounding box center [1483, 657] width 26 height 26
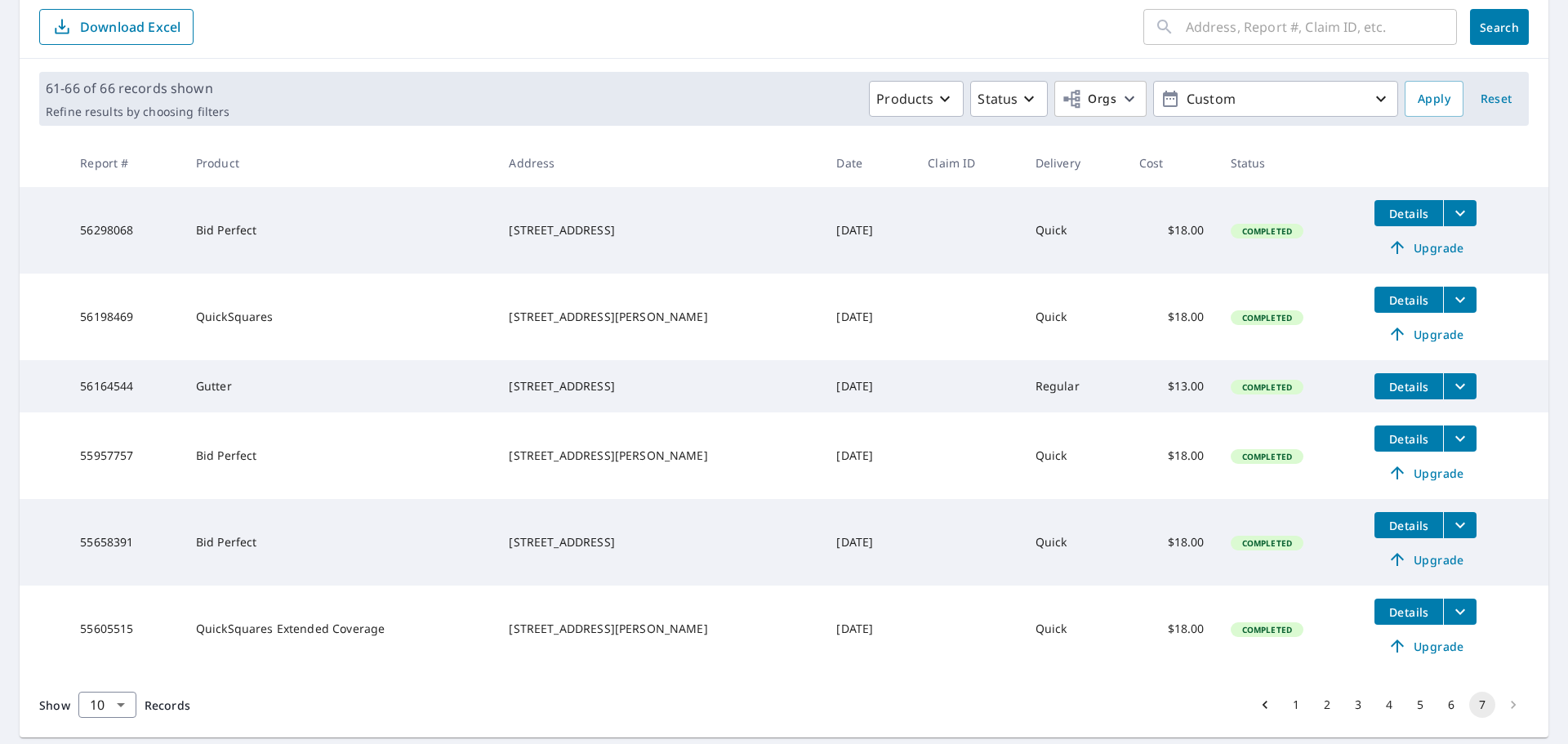
scroll to position [229, 0]
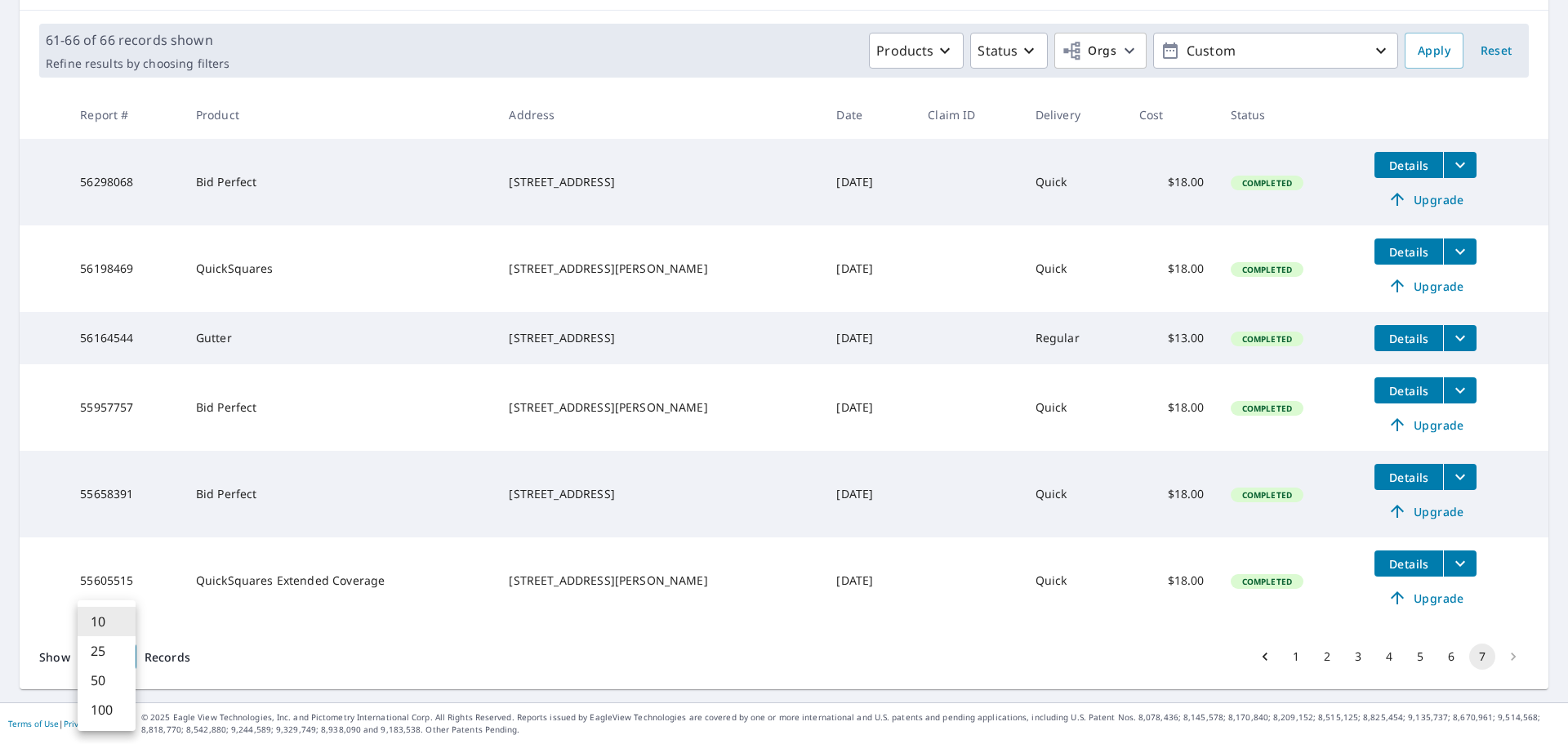
click at [122, 656] on body "CW CW Dashboard Order History Order CW Dashboard / Order History Order History …" at bounding box center [784, 372] width 1568 height 744
click at [111, 703] on li "100" at bounding box center [106, 709] width 58 height 30
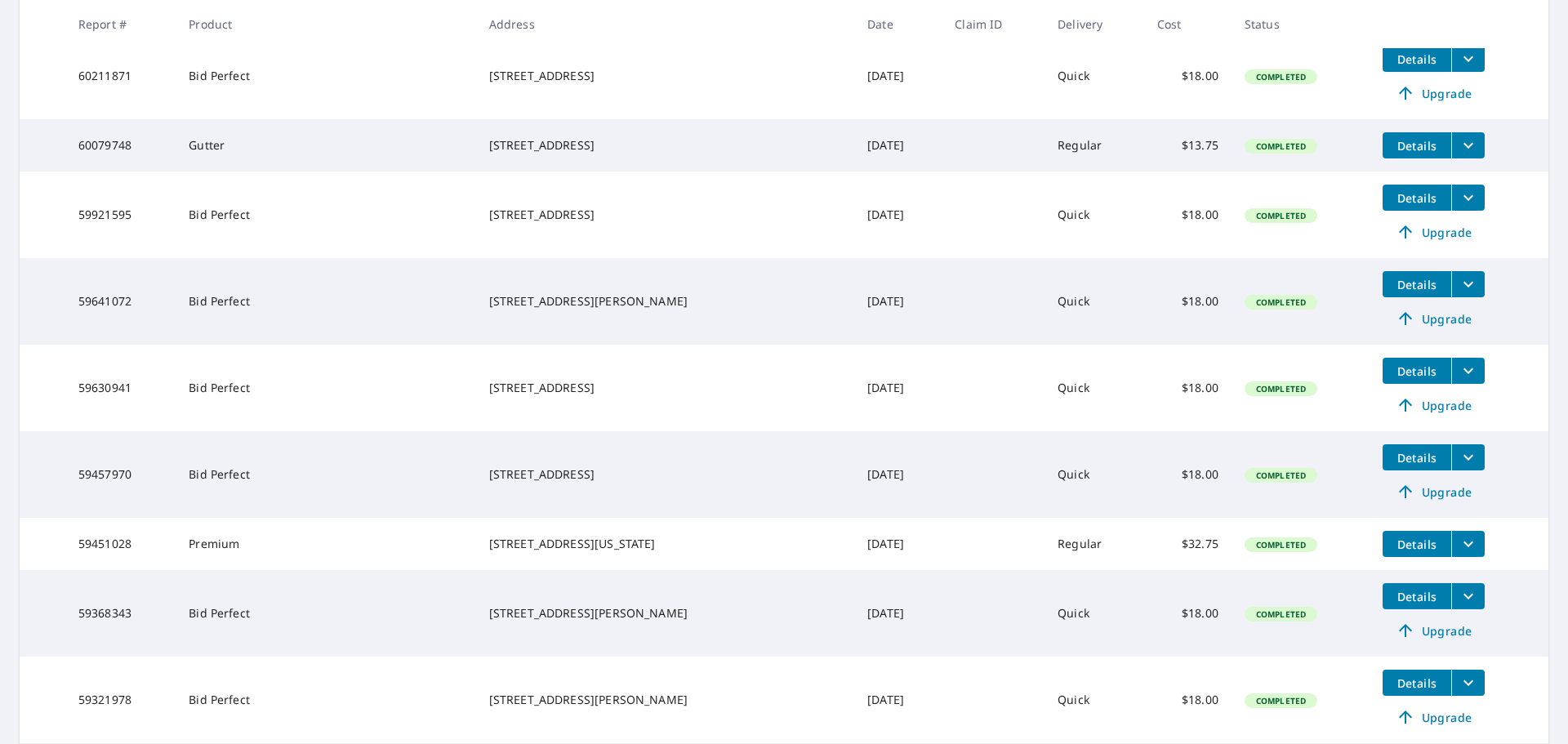
scroll to position [2154, 0]
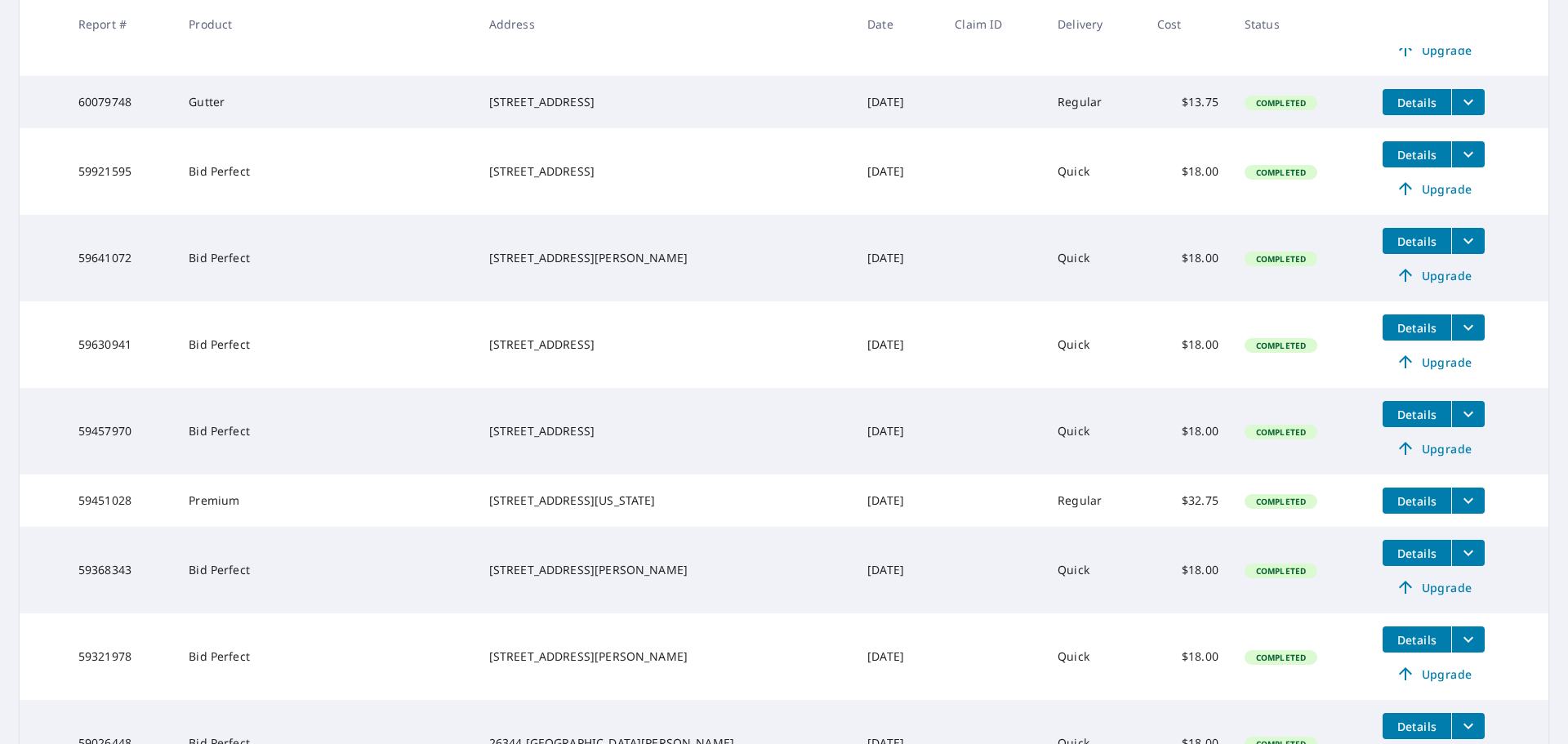
click at [1554, 741] on main "​ Search Download Excel 1-66 of 66 records shown Refine results by choosing fil…" at bounding box center [784, 725] width 1568 height 5457
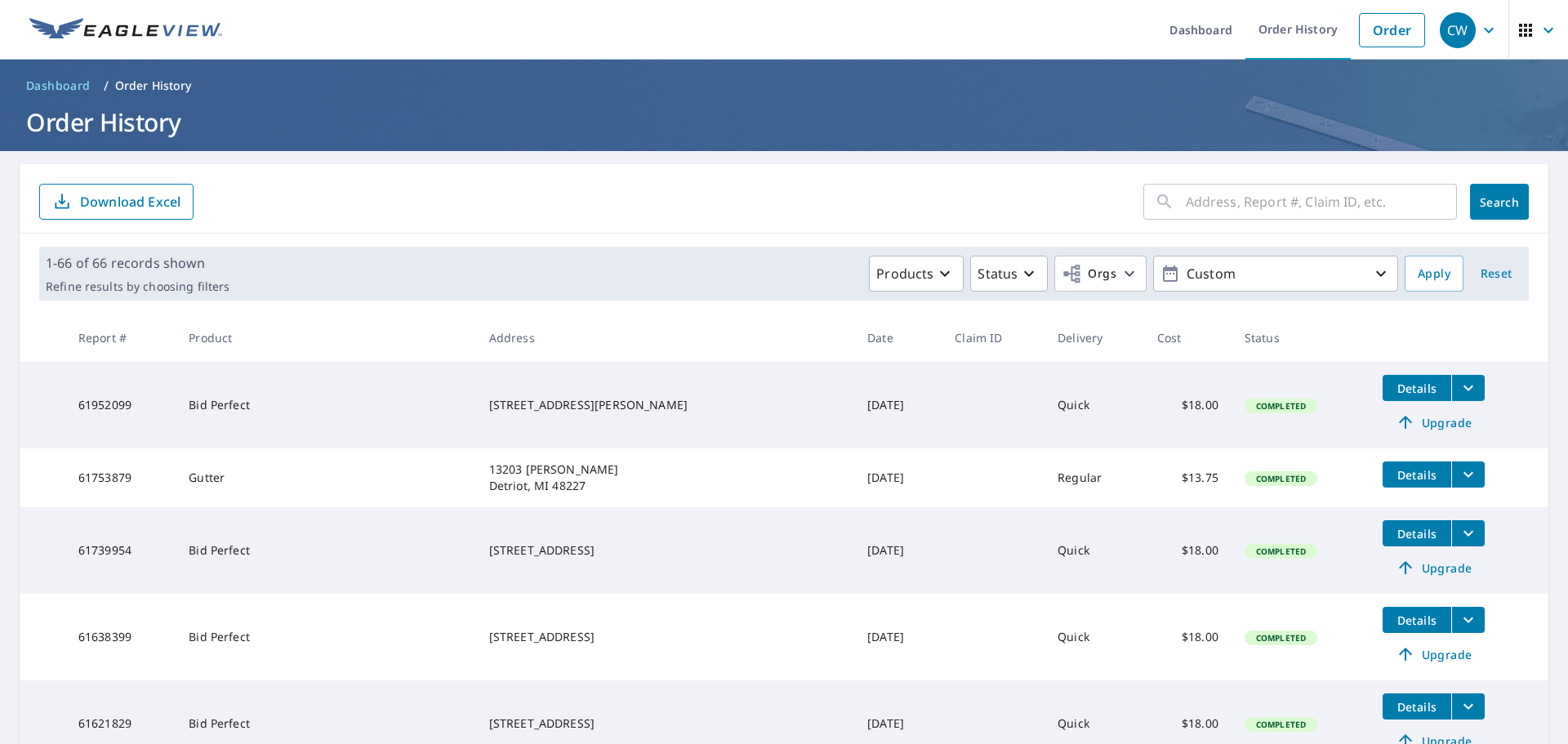
scroll to position [7, 0]
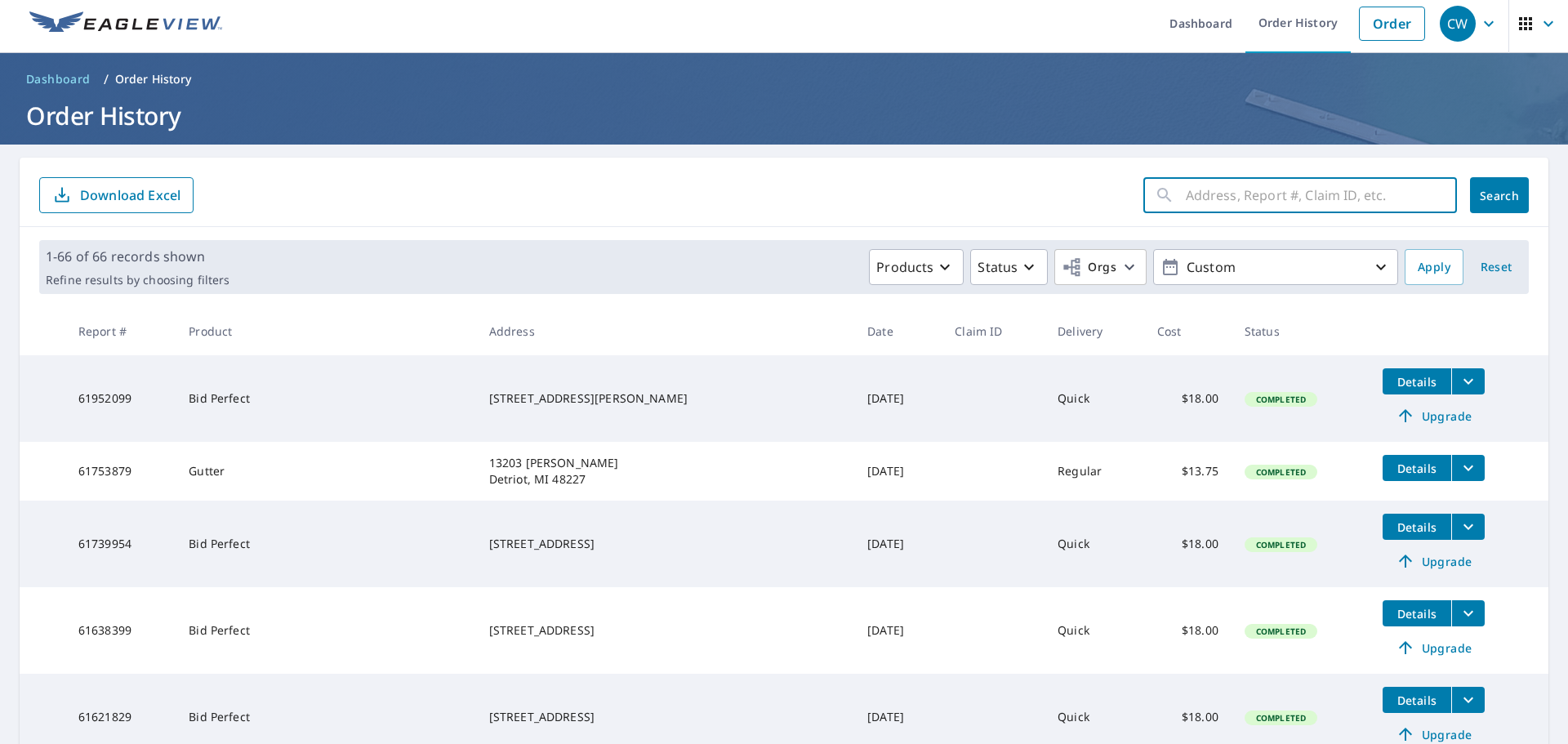
click at [1234, 198] on input "text" at bounding box center [1321, 195] width 271 height 46
type input "3291 vicksburg detroit mi. 48206"
click at [1484, 202] on span "Search" at bounding box center [1500, 195] width 33 height 16
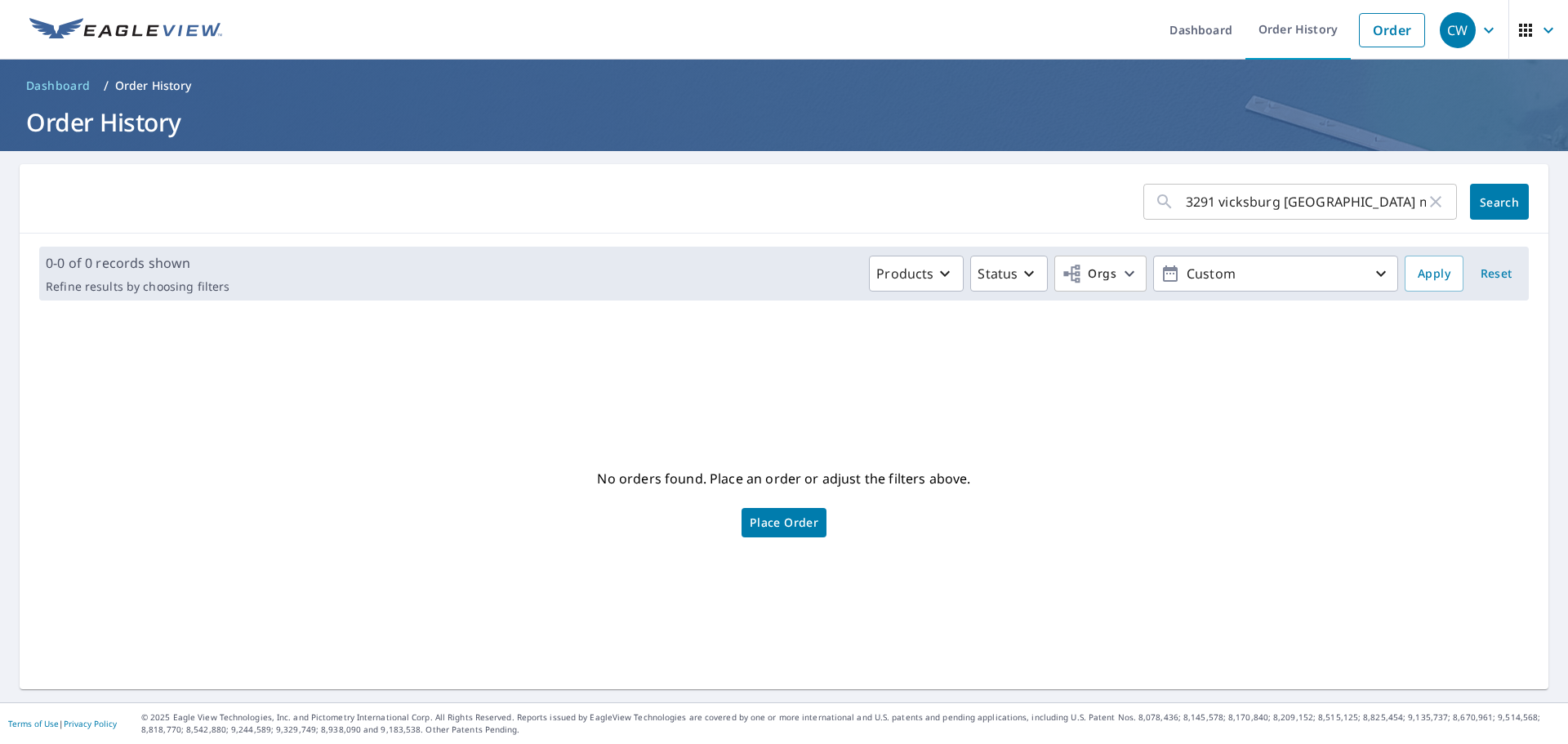
click at [787, 527] on span "Place Order" at bounding box center [784, 523] width 68 height 8
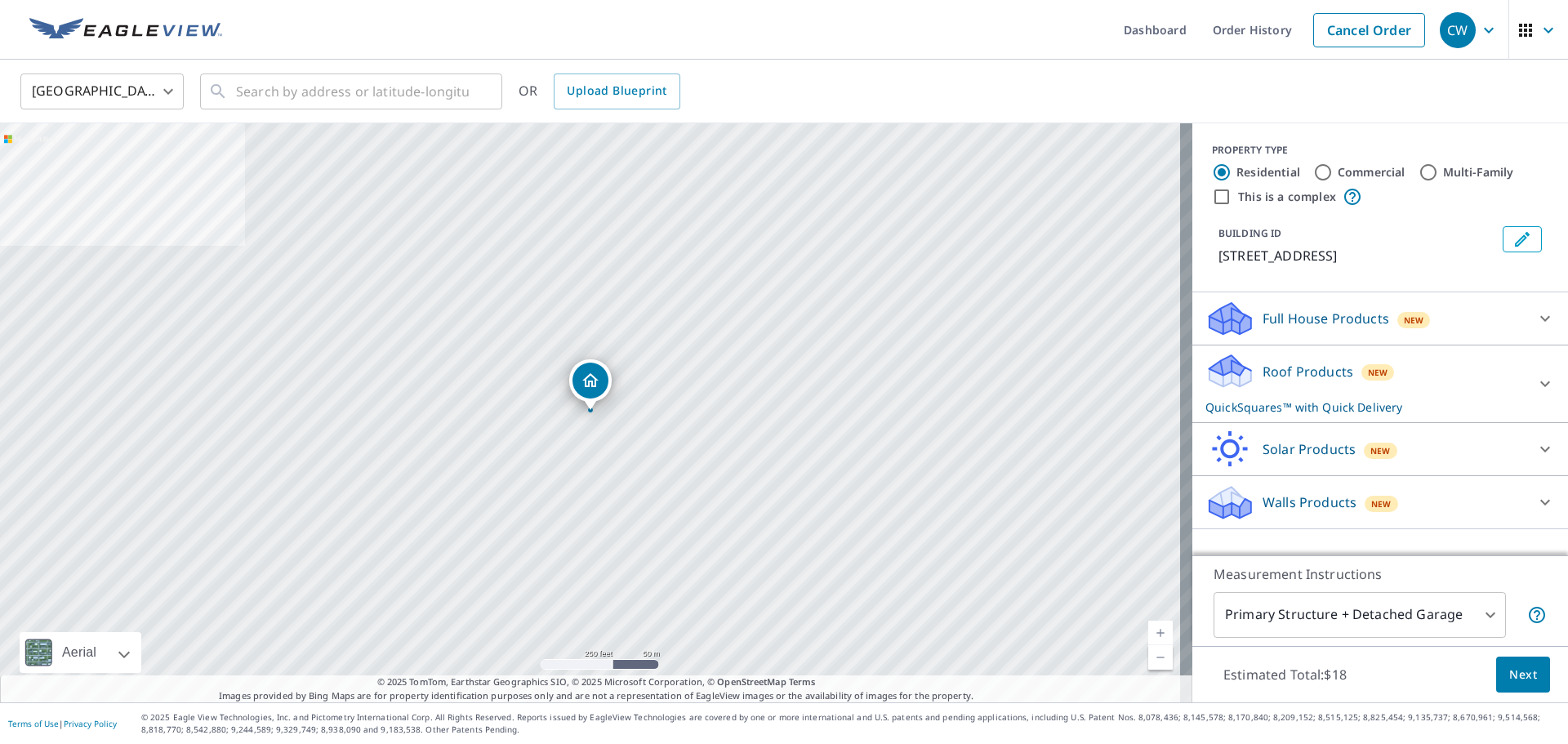
click at [1511, 679] on span "Next" at bounding box center [1523, 675] width 28 height 21
